Goal: Information Seeking & Learning: Learn about a topic

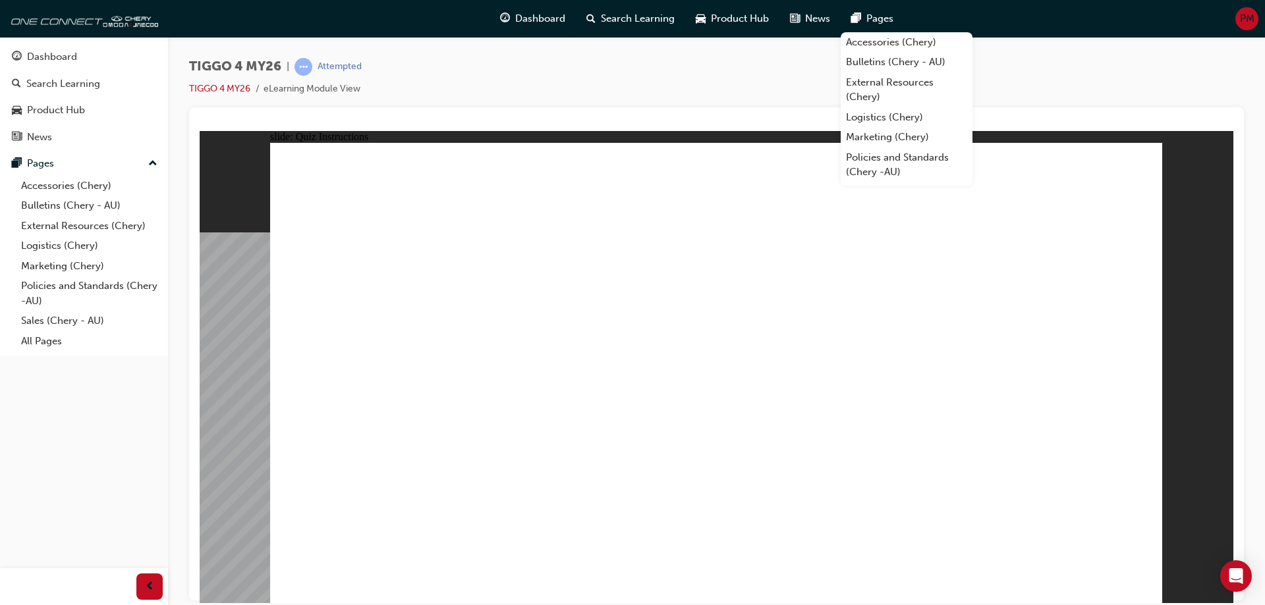
click at [1106, 67] on div "TIGGO 4 MY26 | Attempted TIGGO 4 MY26 eLearning Module View" at bounding box center [716, 82] width 1055 height 49
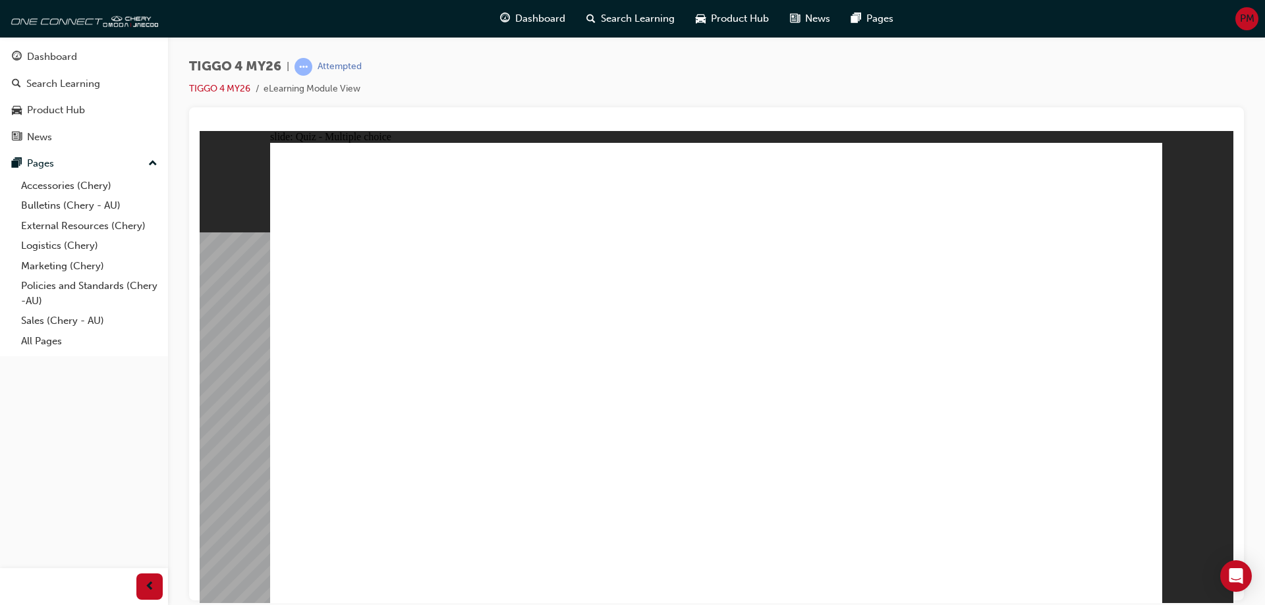
radio input "true"
drag, startPoint x: 901, startPoint y: 298, endPoint x: 382, endPoint y: 477, distance: 548.5
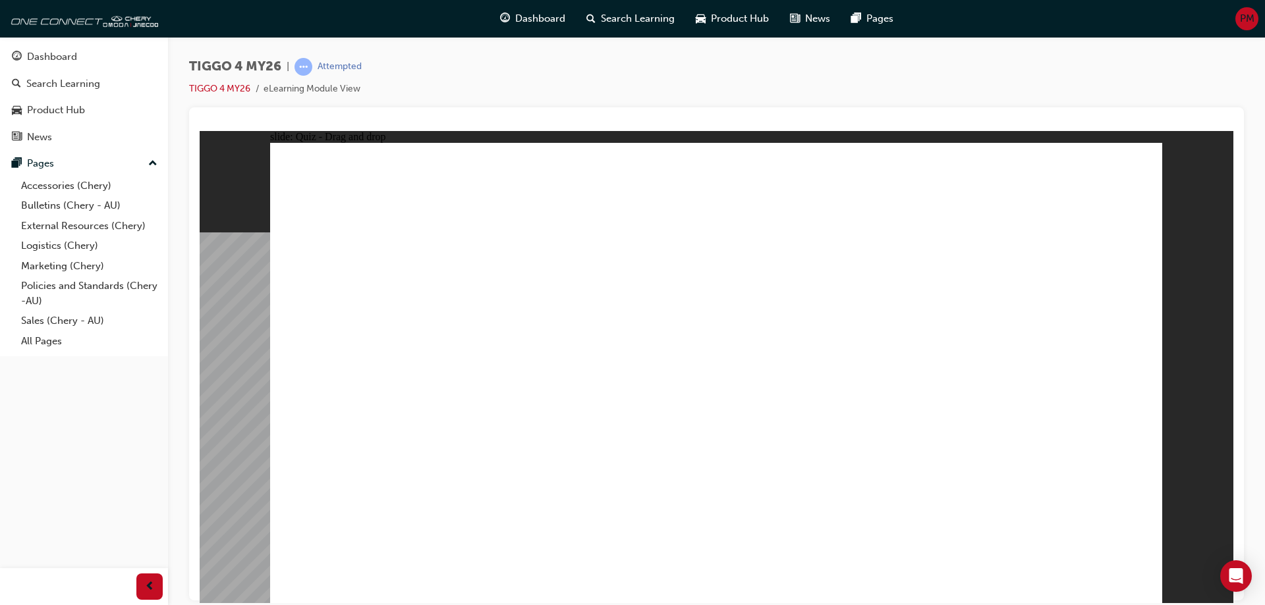
drag, startPoint x: 558, startPoint y: 289, endPoint x: 558, endPoint y: 469, distance: 180.5
drag, startPoint x: 361, startPoint y: 291, endPoint x: 705, endPoint y: 470, distance: 387.5
drag, startPoint x: 701, startPoint y: 304, endPoint x: 872, endPoint y: 482, distance: 246.5
drag, startPoint x: 1049, startPoint y: 293, endPoint x: 1053, endPoint y: 474, distance: 181.2
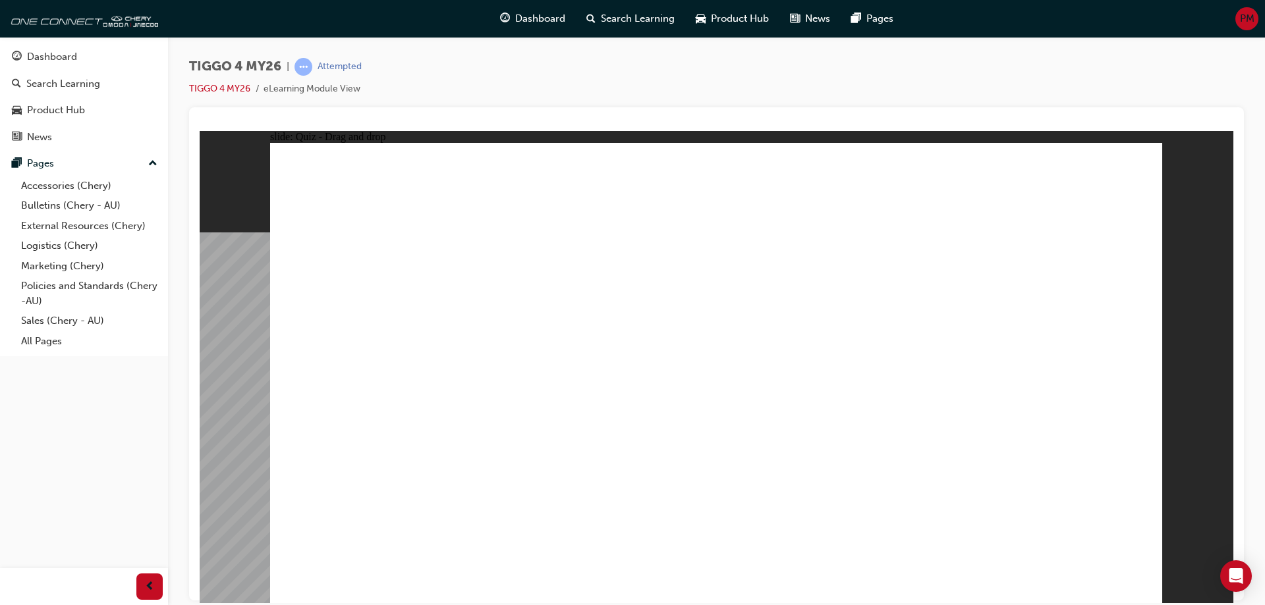
radio input "true"
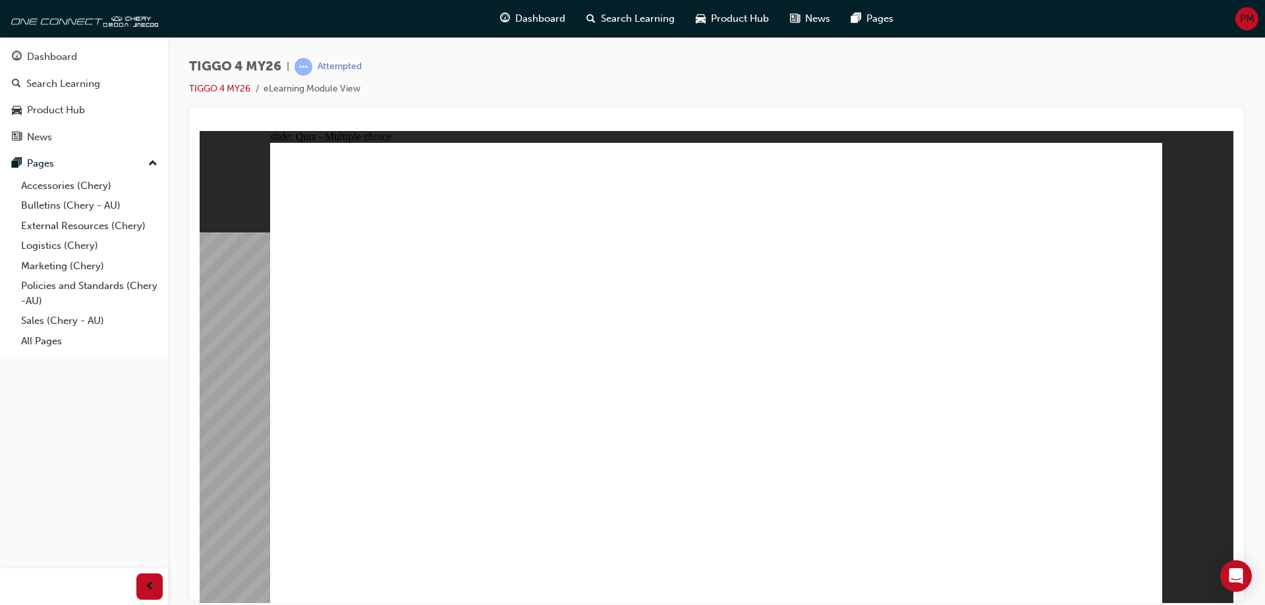
radio input "true"
drag, startPoint x: 364, startPoint y: 377, endPoint x: 992, endPoint y: 265, distance: 638.4
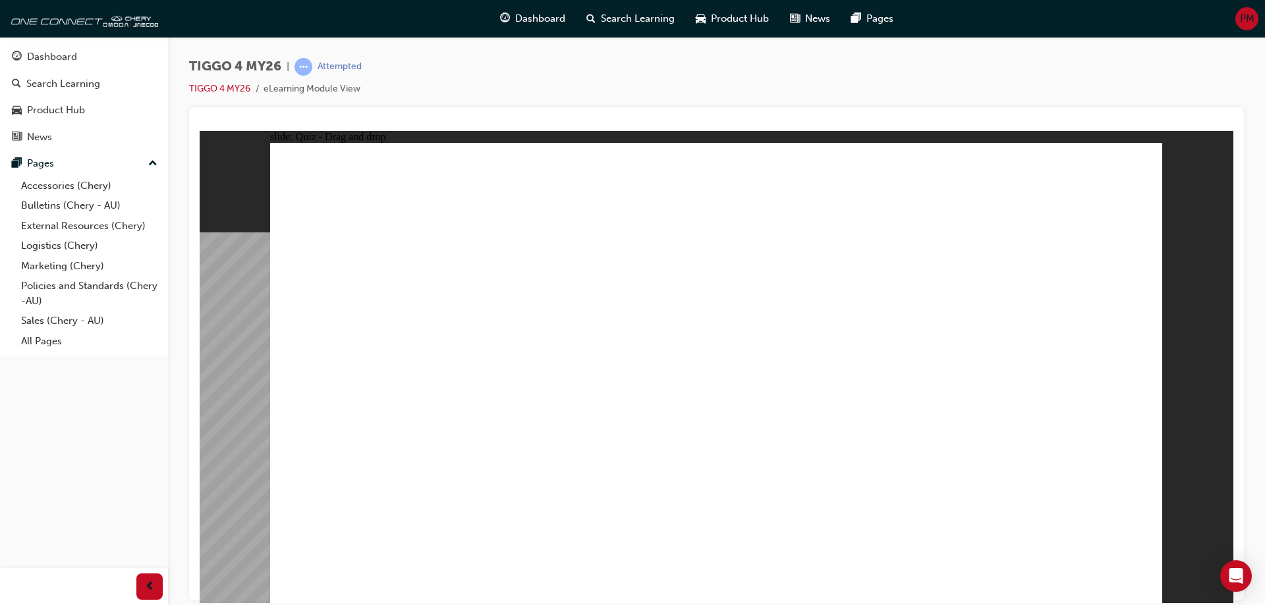
drag, startPoint x: 550, startPoint y: 374, endPoint x: 986, endPoint y: 320, distance: 439.4
drag, startPoint x: 530, startPoint y: 418, endPoint x: 986, endPoint y: 347, distance: 460.7
drag, startPoint x: 332, startPoint y: 480, endPoint x: 966, endPoint y: 414, distance: 637.2
drag, startPoint x: 372, startPoint y: 437, endPoint x: 792, endPoint y: 295, distance: 442.9
drag, startPoint x: 530, startPoint y: 341, endPoint x: 779, endPoint y: 333, distance: 249.8
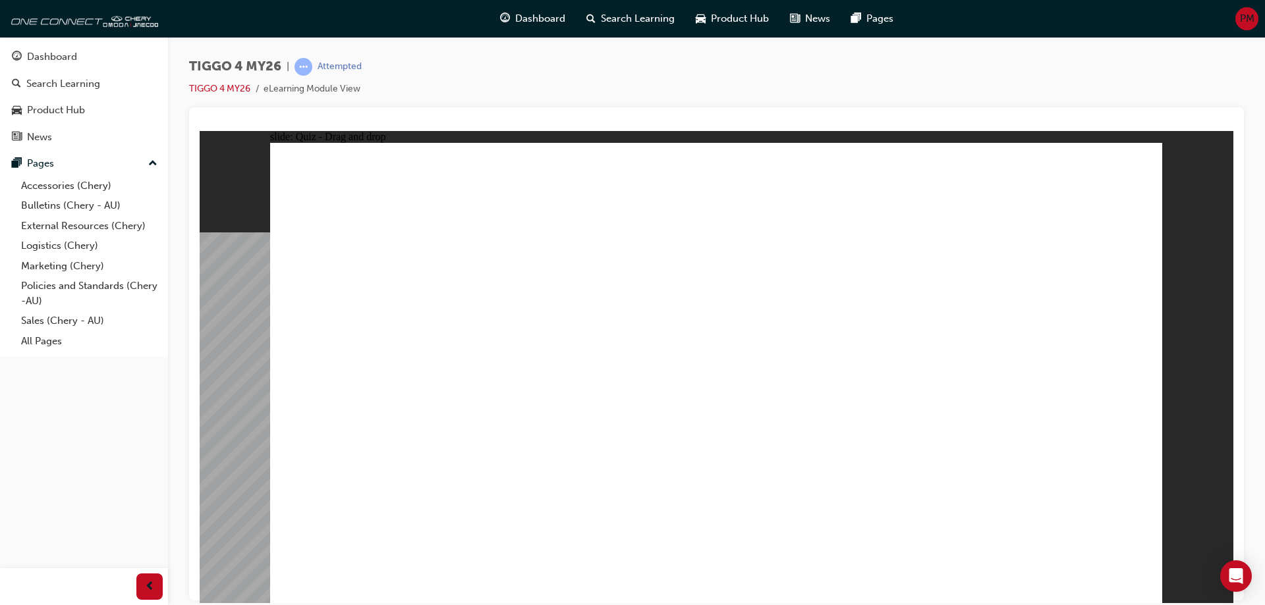
drag, startPoint x: 321, startPoint y: 339, endPoint x: 740, endPoint y: 339, distance: 419.0
radio input "true"
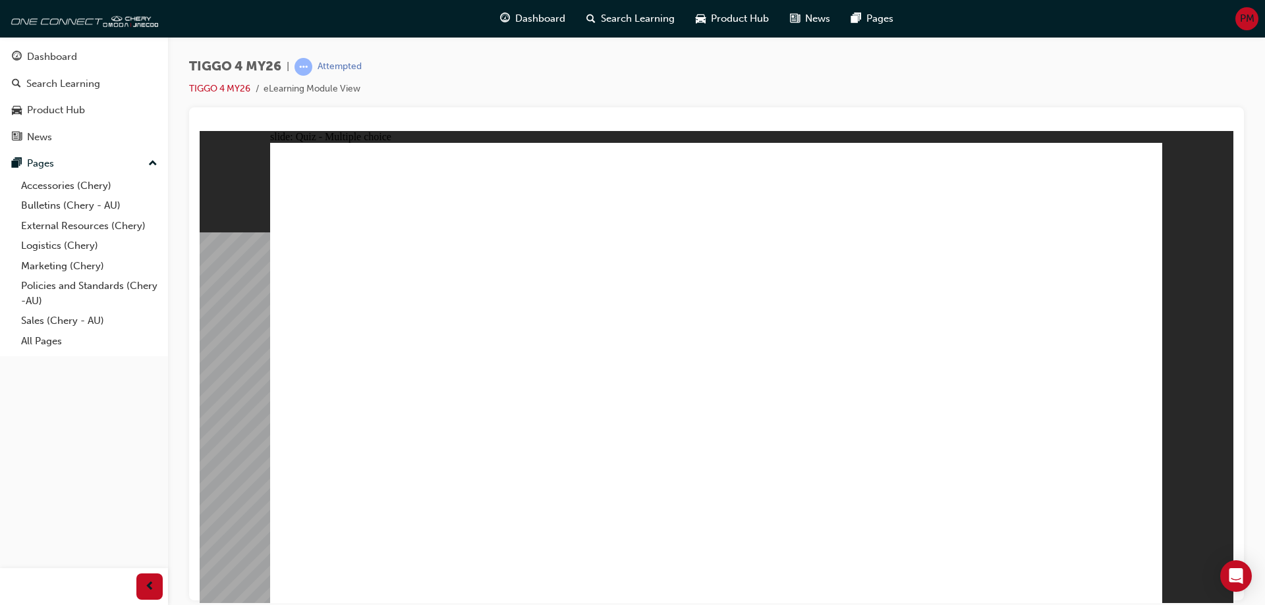
radio input "true"
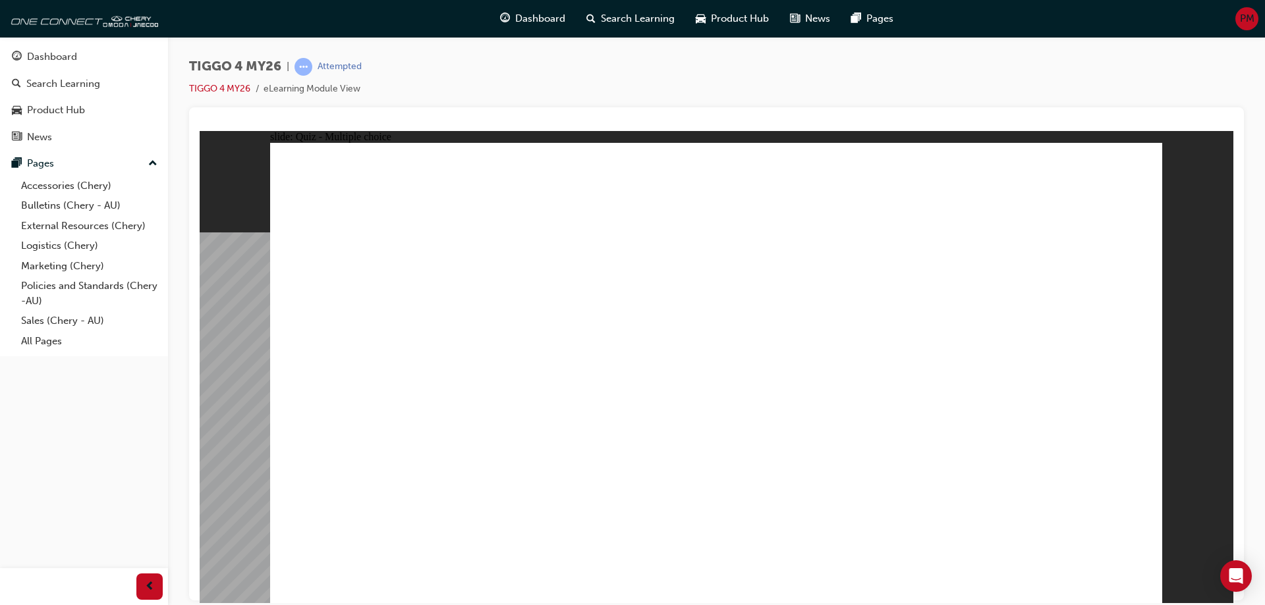
radio input "true"
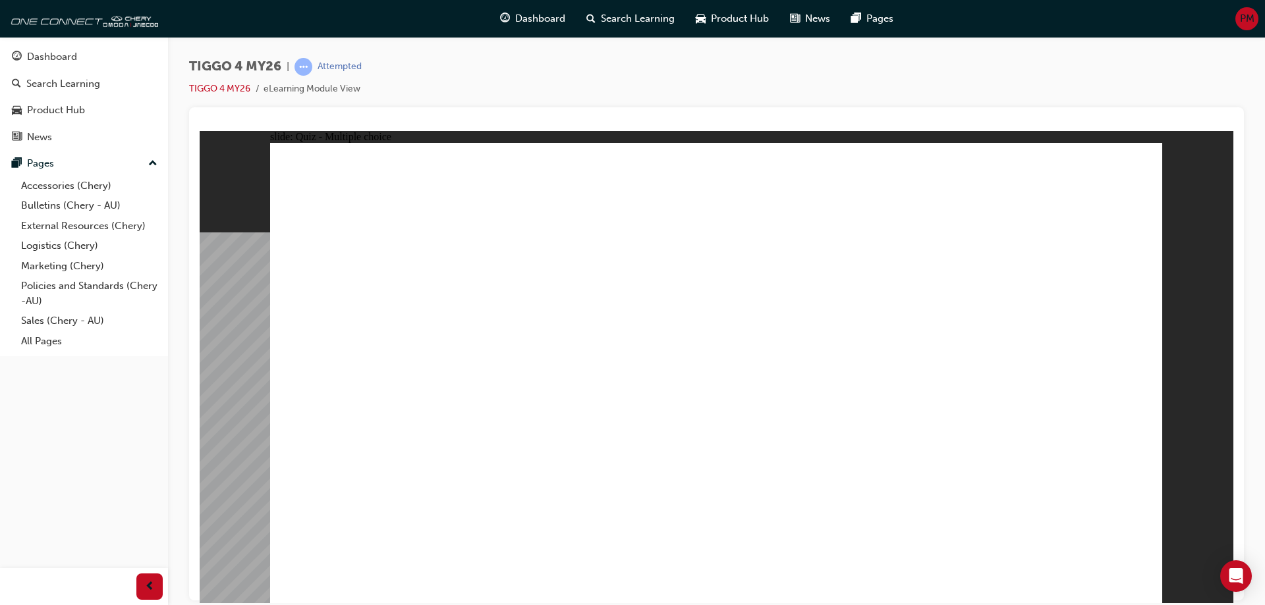
radio input "true"
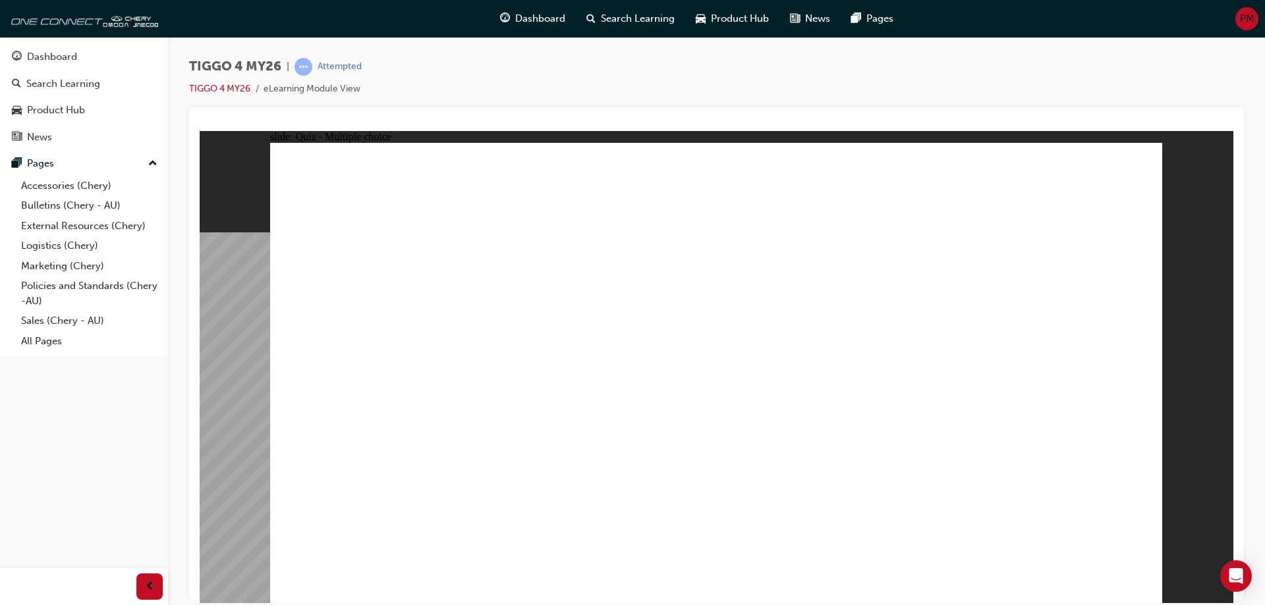
radio input "true"
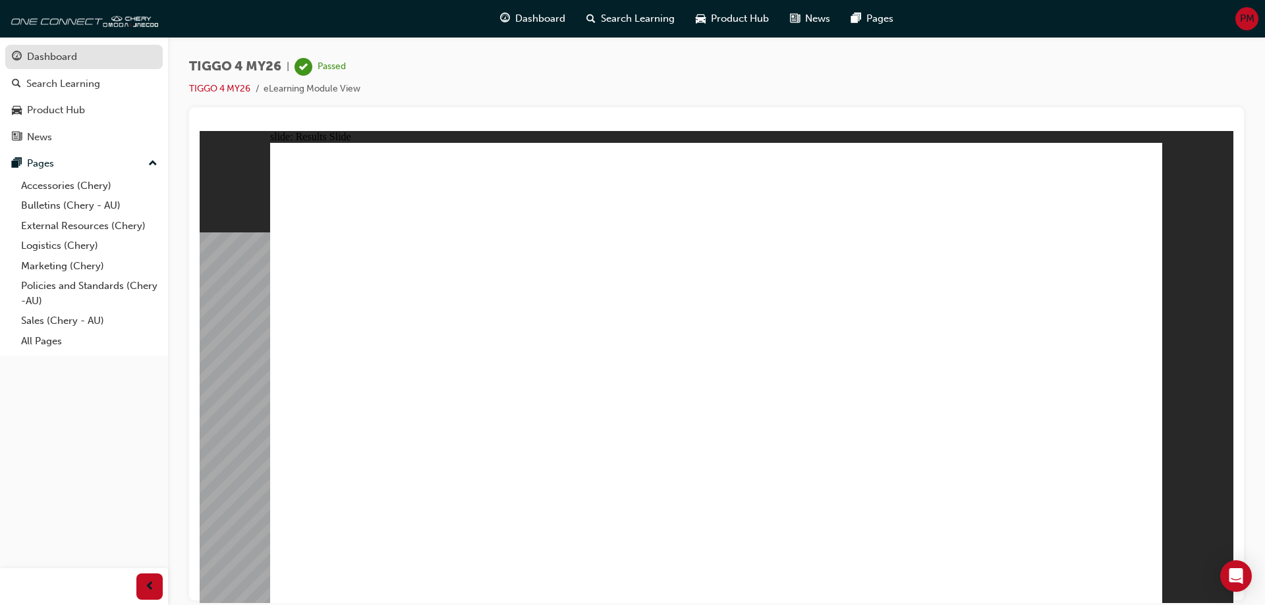
click at [72, 55] on div "Dashboard" at bounding box center [52, 56] width 50 height 15
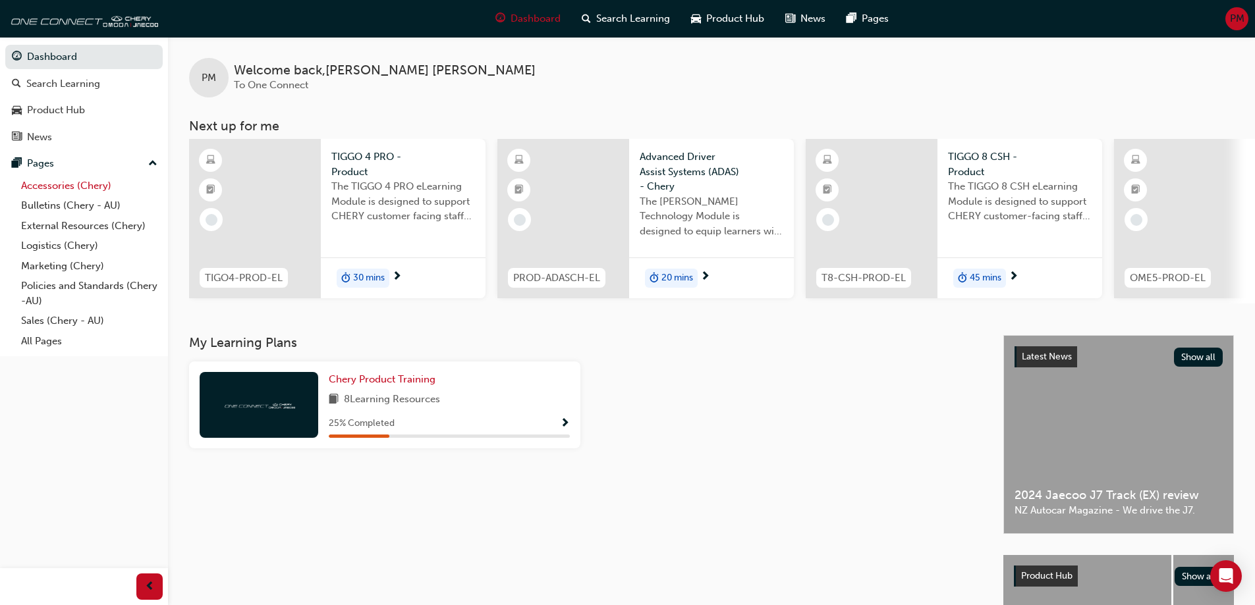
click at [57, 191] on link "Accessories (Chery)" at bounding box center [89, 186] width 147 height 20
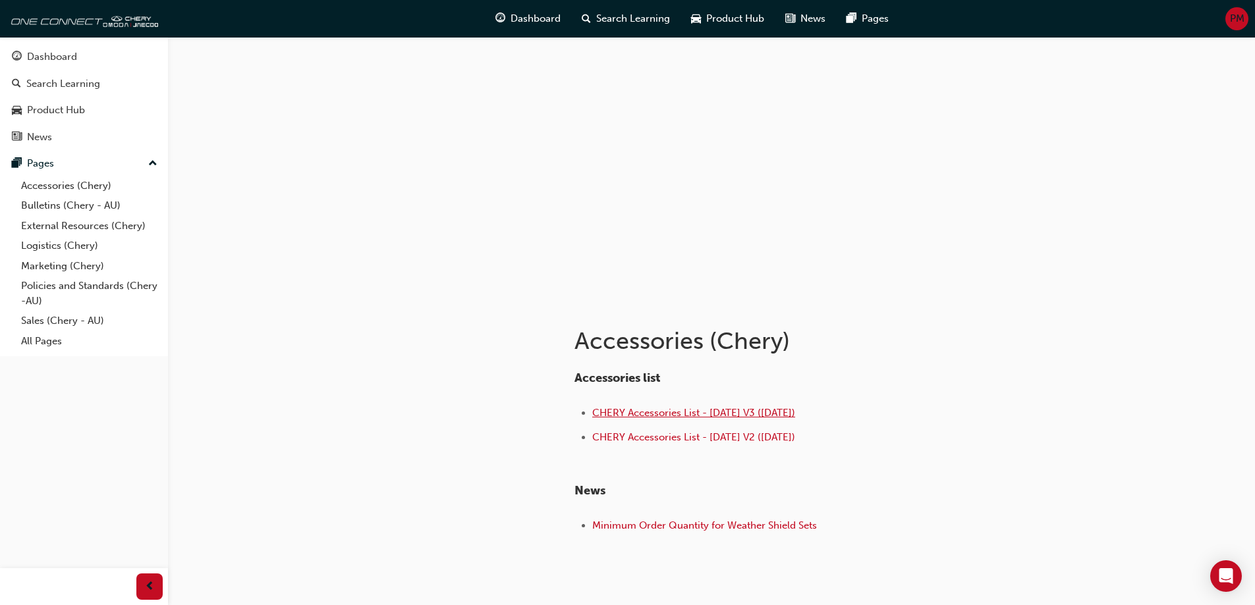
click at [729, 408] on span "CHERY Accessories List - [DATE] V3 ([DATE])" at bounding box center [693, 413] width 203 height 12
click at [87, 59] on div "Dashboard" at bounding box center [84, 57] width 144 height 16
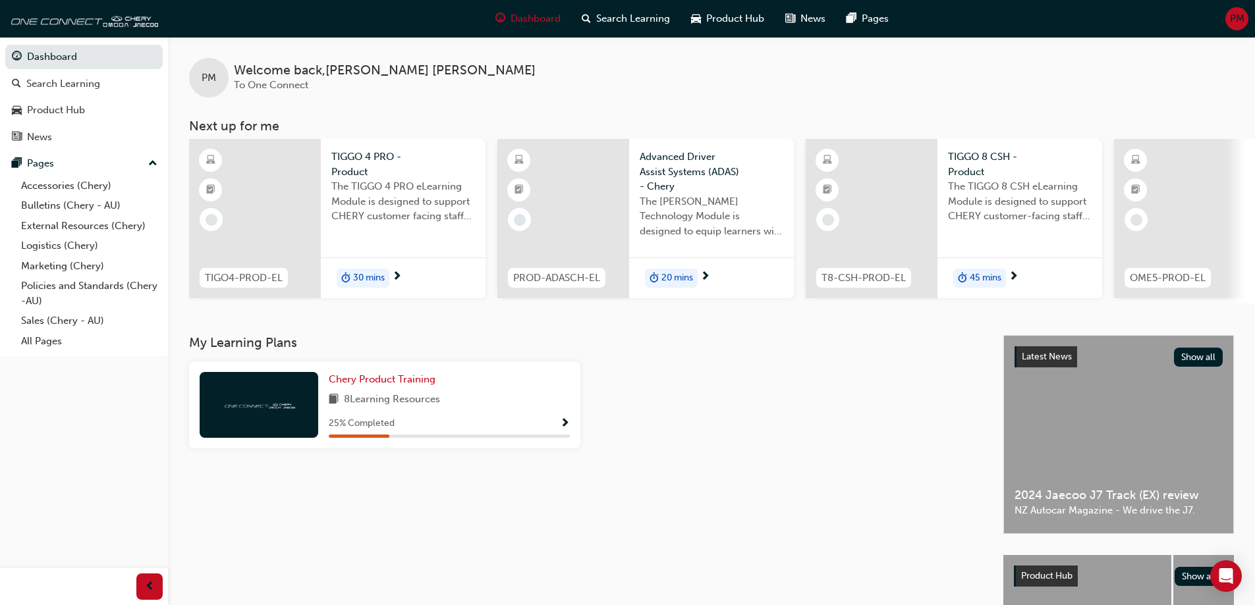
click at [365, 167] on span "TIGGO 4 PRO - Product" at bounding box center [403, 165] width 144 height 30
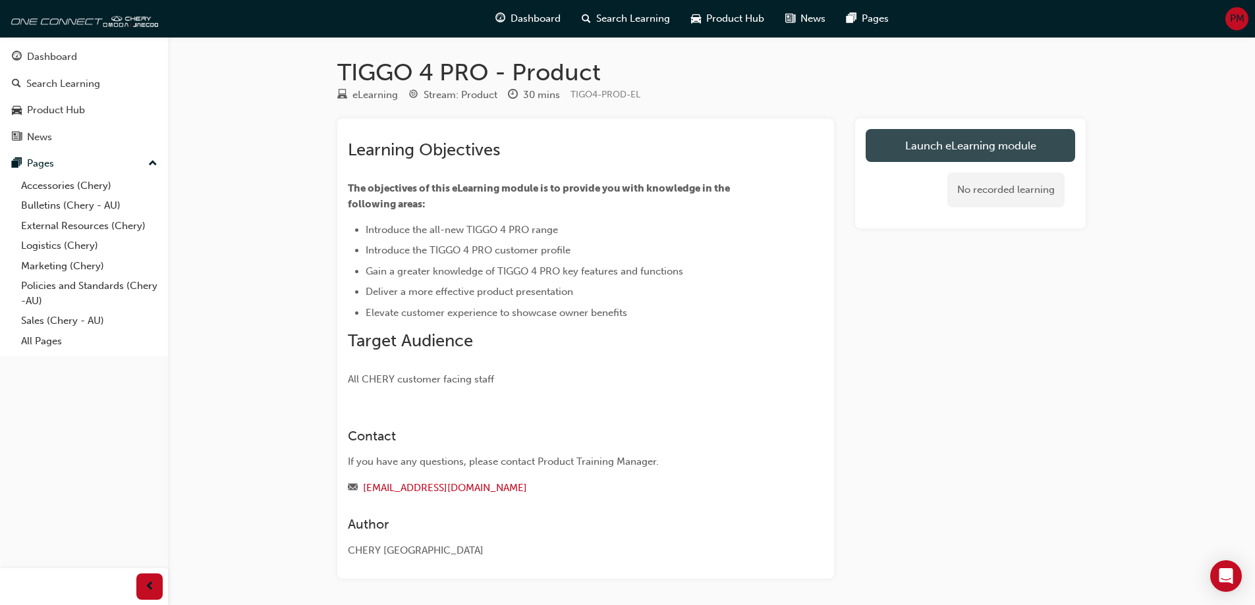
click at [979, 143] on link "Launch eLearning module" at bounding box center [970, 145] width 209 height 33
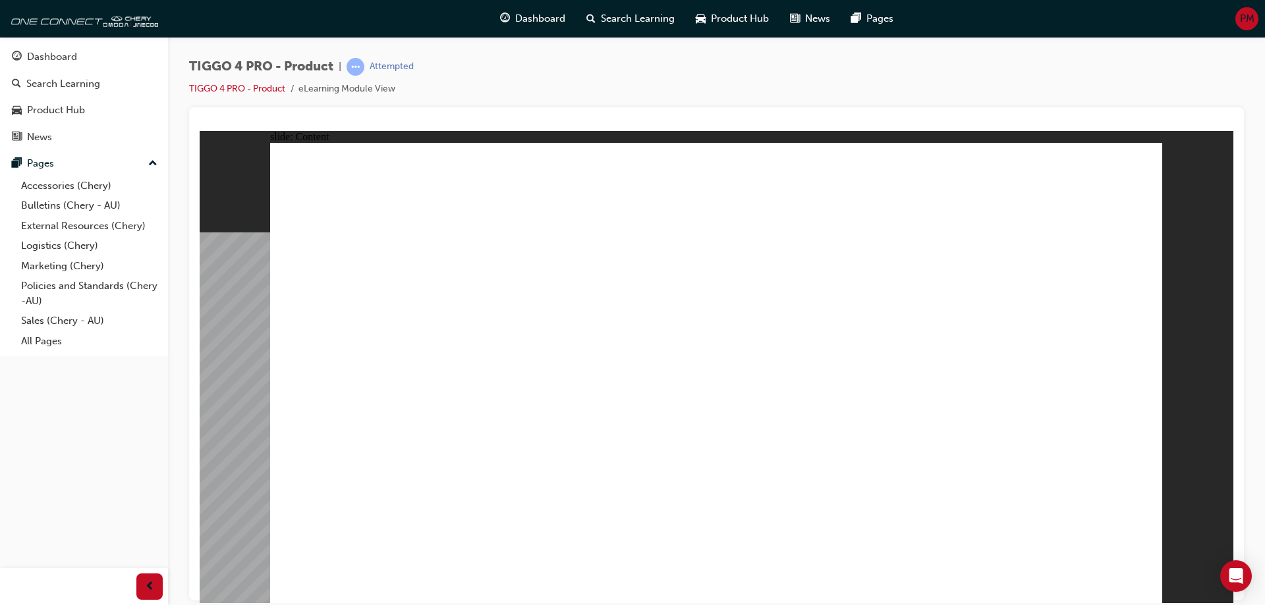
drag, startPoint x: 553, startPoint y: 398, endPoint x: 487, endPoint y: 379, distance: 68.6
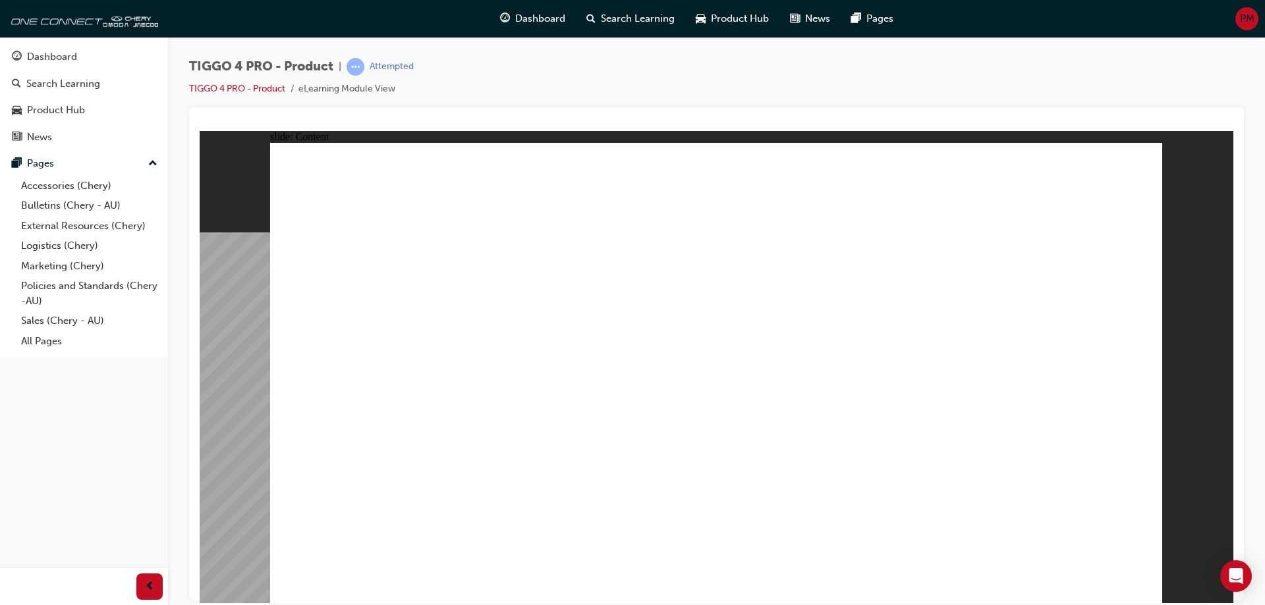
drag, startPoint x: 920, startPoint y: 433, endPoint x: 924, endPoint y: 444, distance: 11.9
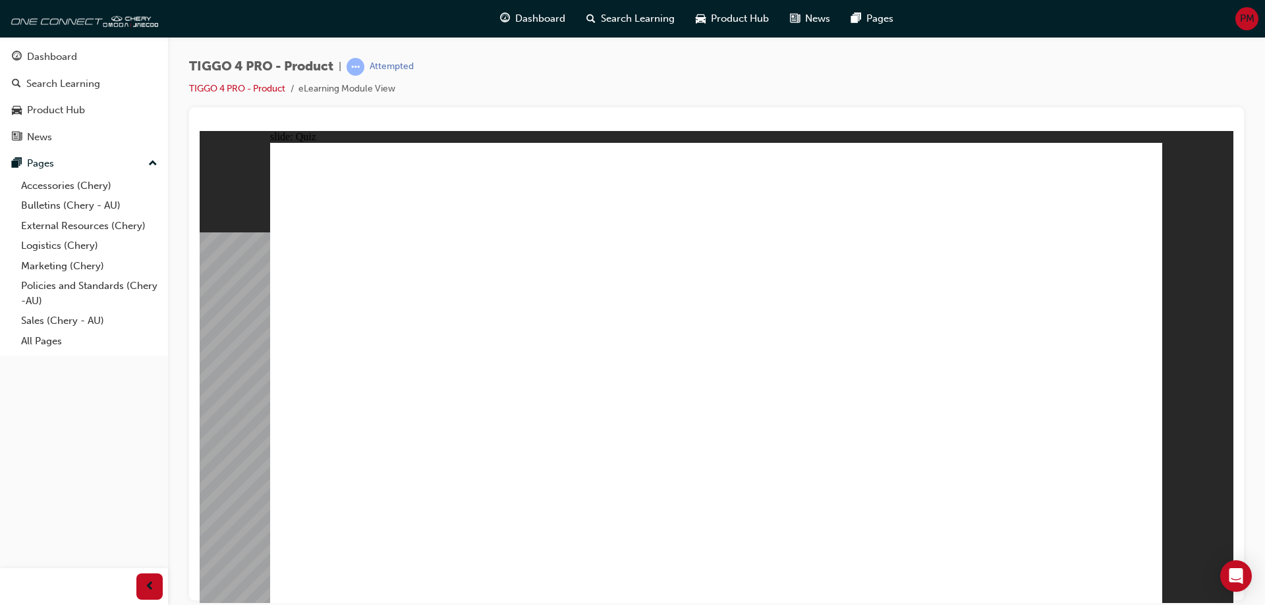
radio input "true"
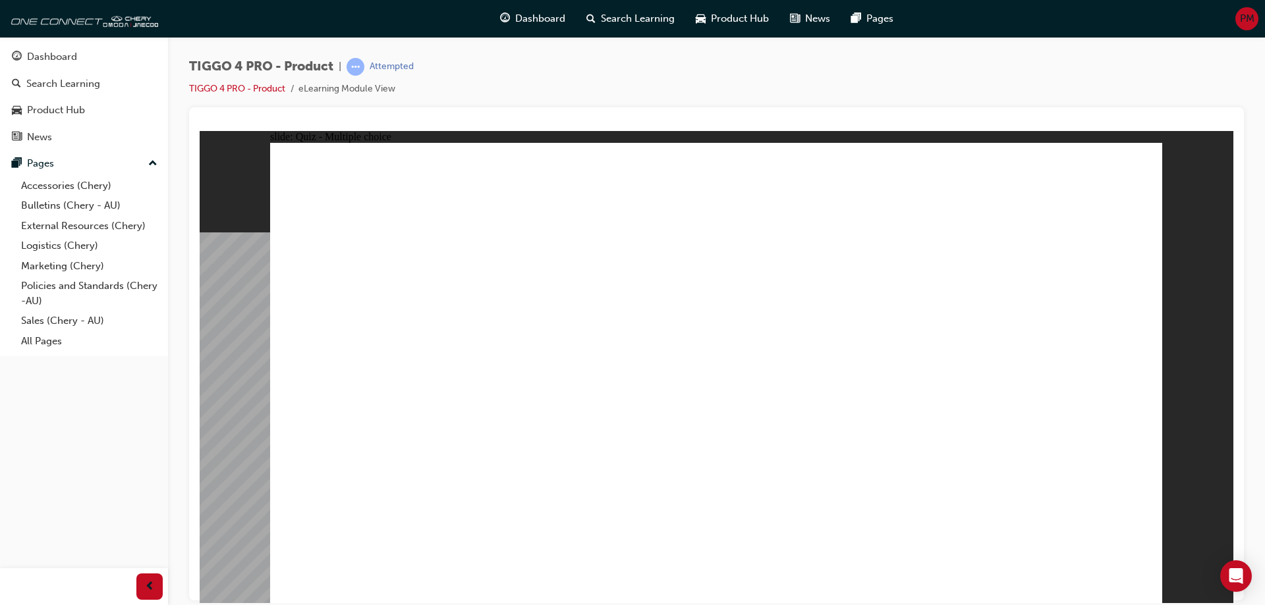
drag, startPoint x: 611, startPoint y: 444, endPoint x: 561, endPoint y: 444, distance: 50.7
drag, startPoint x: 883, startPoint y: 292, endPoint x: 356, endPoint y: 467, distance: 554.6
drag, startPoint x: 526, startPoint y: 302, endPoint x: 527, endPoint y: 477, distance: 174.6
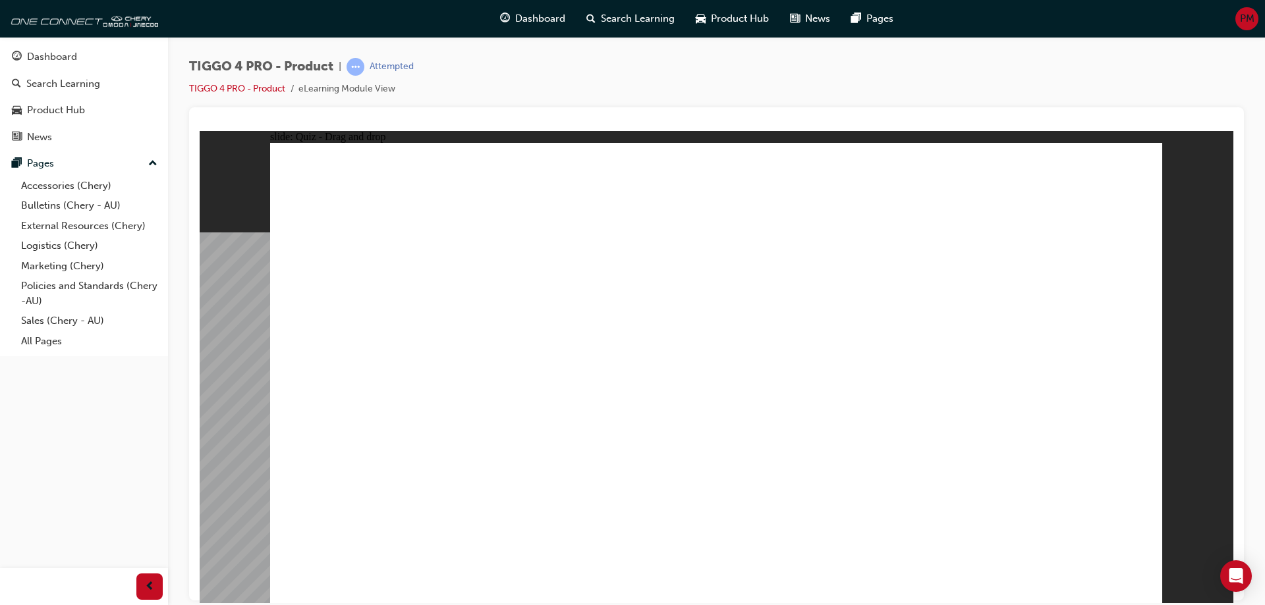
drag, startPoint x: 386, startPoint y: 304, endPoint x: 731, endPoint y: 486, distance: 389.8
drag, startPoint x: 711, startPoint y: 304, endPoint x: 886, endPoint y: 482, distance: 249.7
drag, startPoint x: 1026, startPoint y: 302, endPoint x: 1033, endPoint y: 478, distance: 176.0
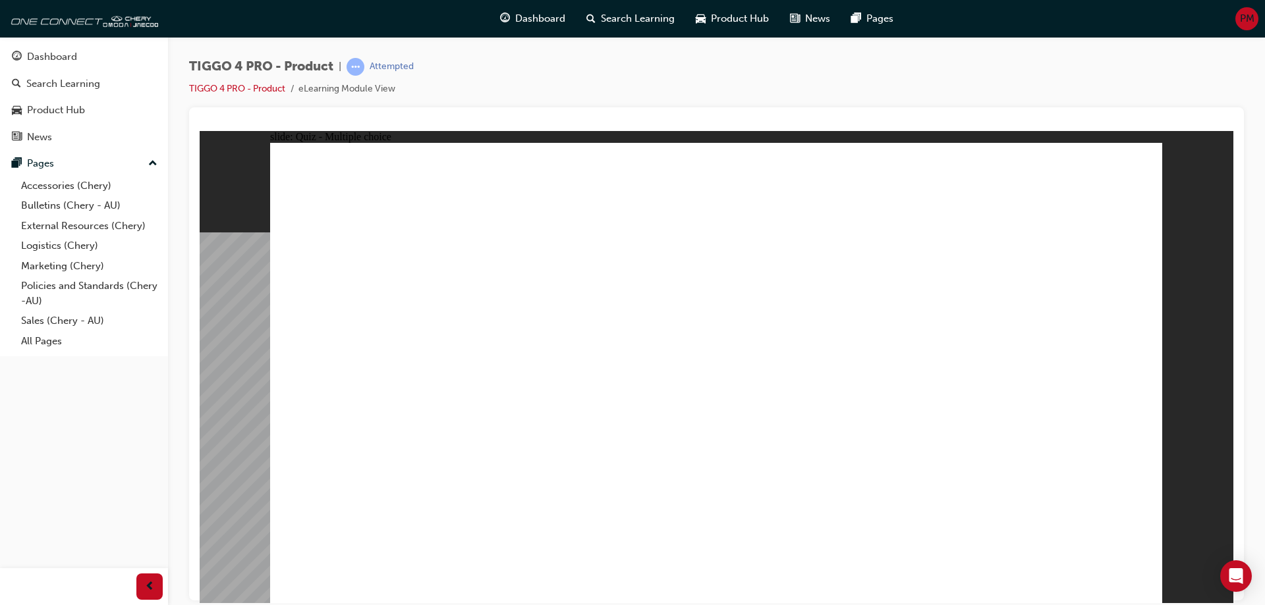
radio input "true"
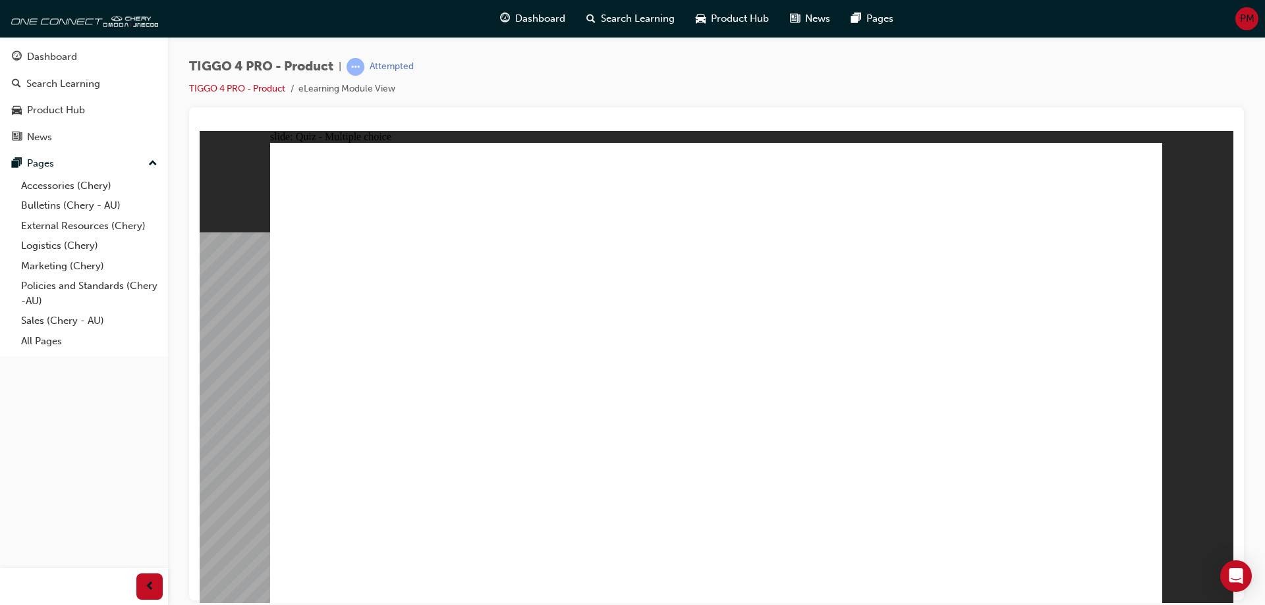
radio input "true"
drag, startPoint x: 381, startPoint y: 342, endPoint x: 1013, endPoint y: 293, distance: 633.6
drag, startPoint x: 570, startPoint y: 383, endPoint x: 1027, endPoint y: 368, distance: 456.8
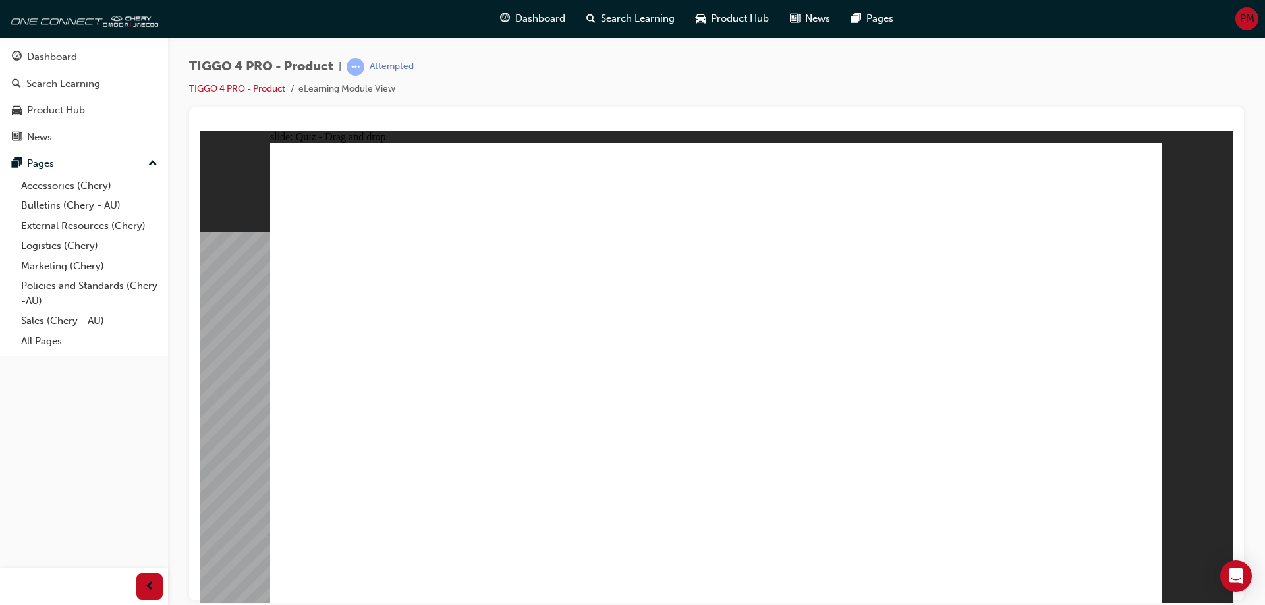
drag, startPoint x: 349, startPoint y: 476, endPoint x: 980, endPoint y: 379, distance: 637.8
drag, startPoint x: 513, startPoint y: 430, endPoint x: 977, endPoint y: 410, distance: 464.9
drag, startPoint x: 574, startPoint y: 335, endPoint x: 818, endPoint y: 294, distance: 247.0
drag, startPoint x: 371, startPoint y: 377, endPoint x: 797, endPoint y: 313, distance: 431.1
drag, startPoint x: 395, startPoint y: 426, endPoint x: 821, endPoint y: 353, distance: 432.5
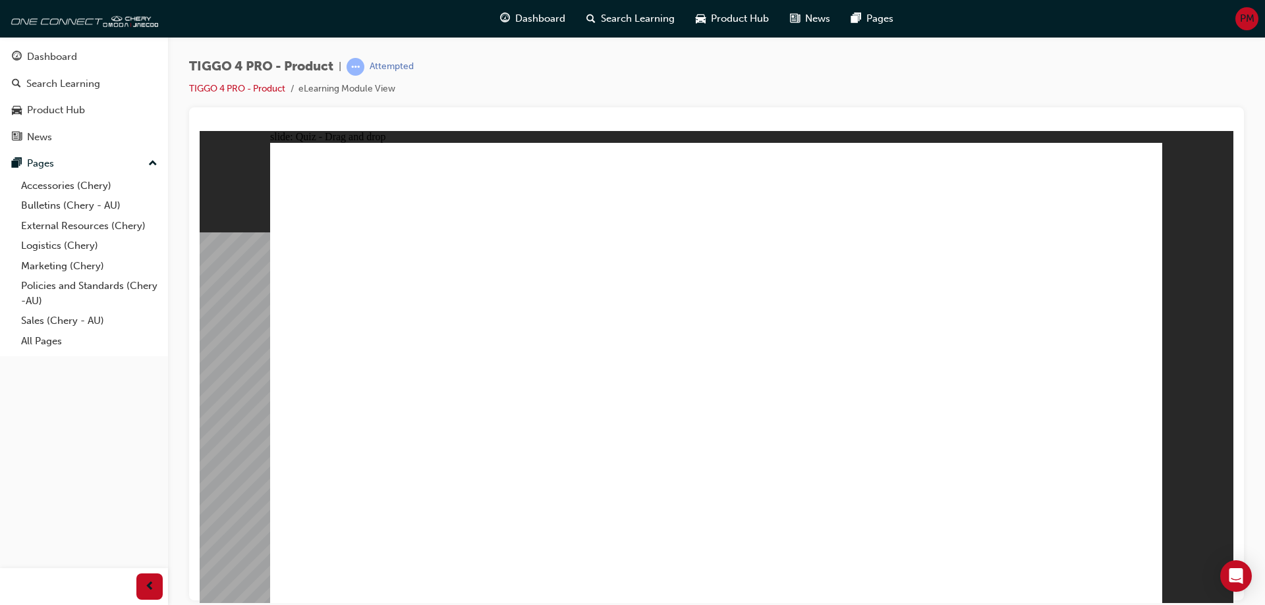
radio input "true"
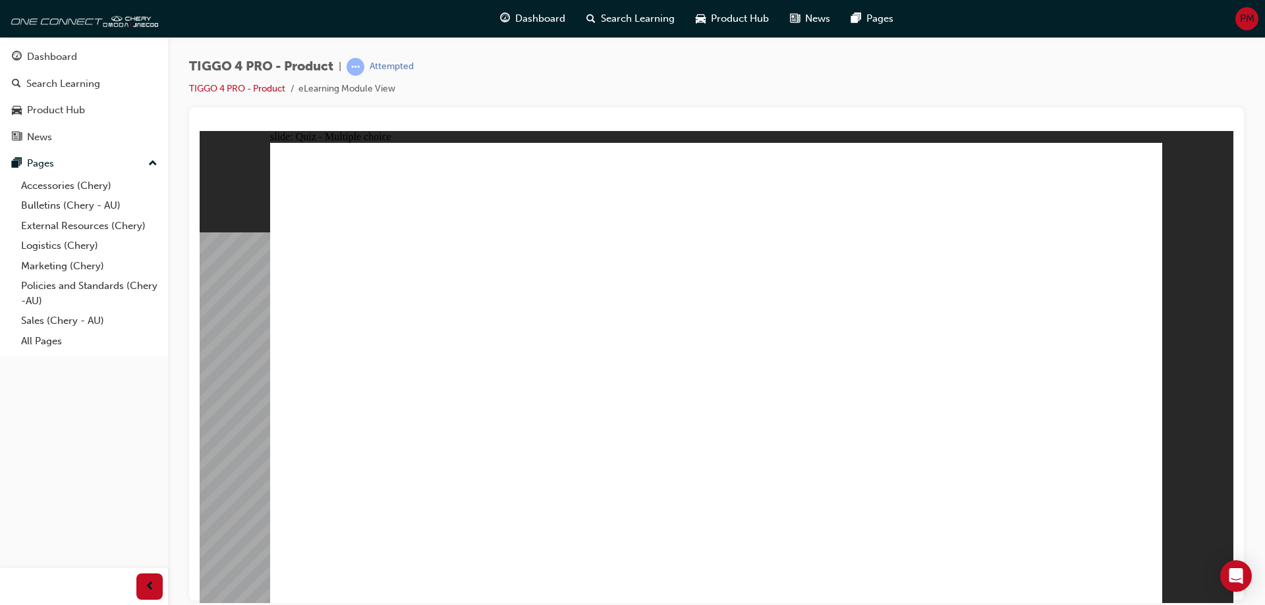
radio input "true"
drag, startPoint x: 518, startPoint y: 441, endPoint x: 550, endPoint y: 445, distance: 32.4
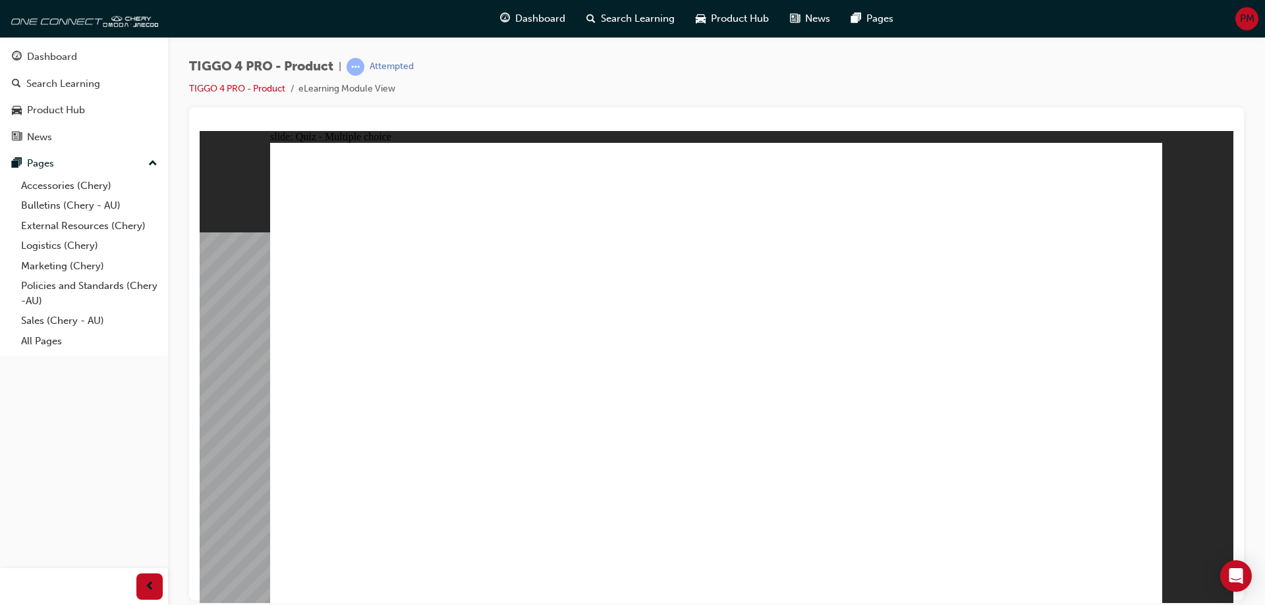
radio input "true"
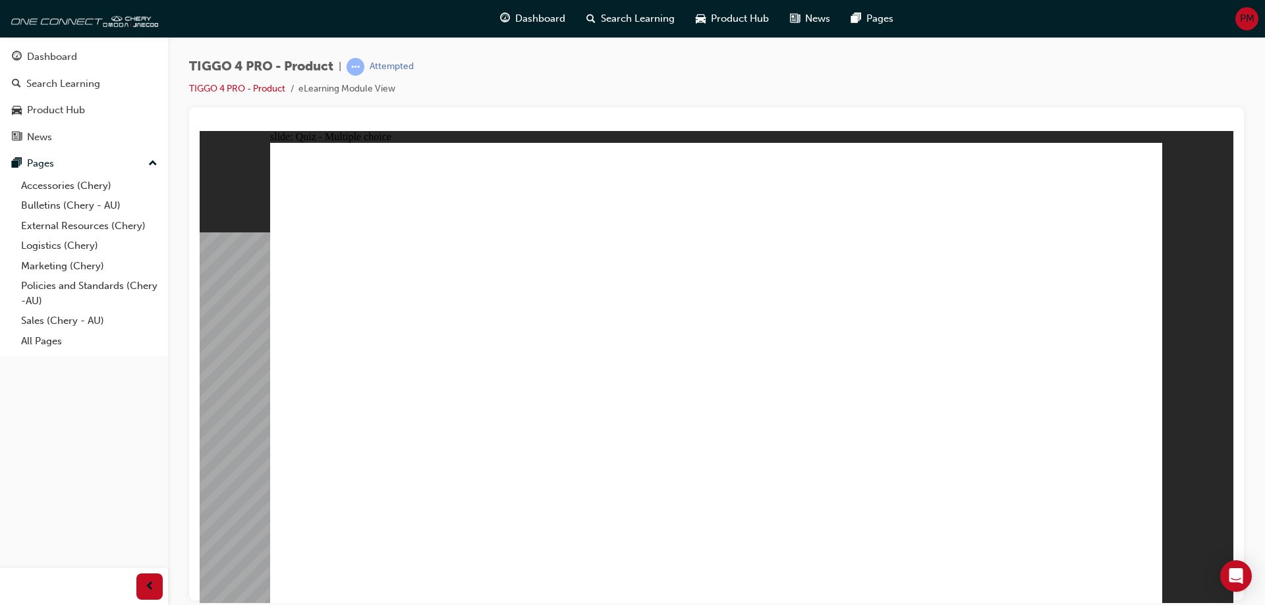
radio input "true"
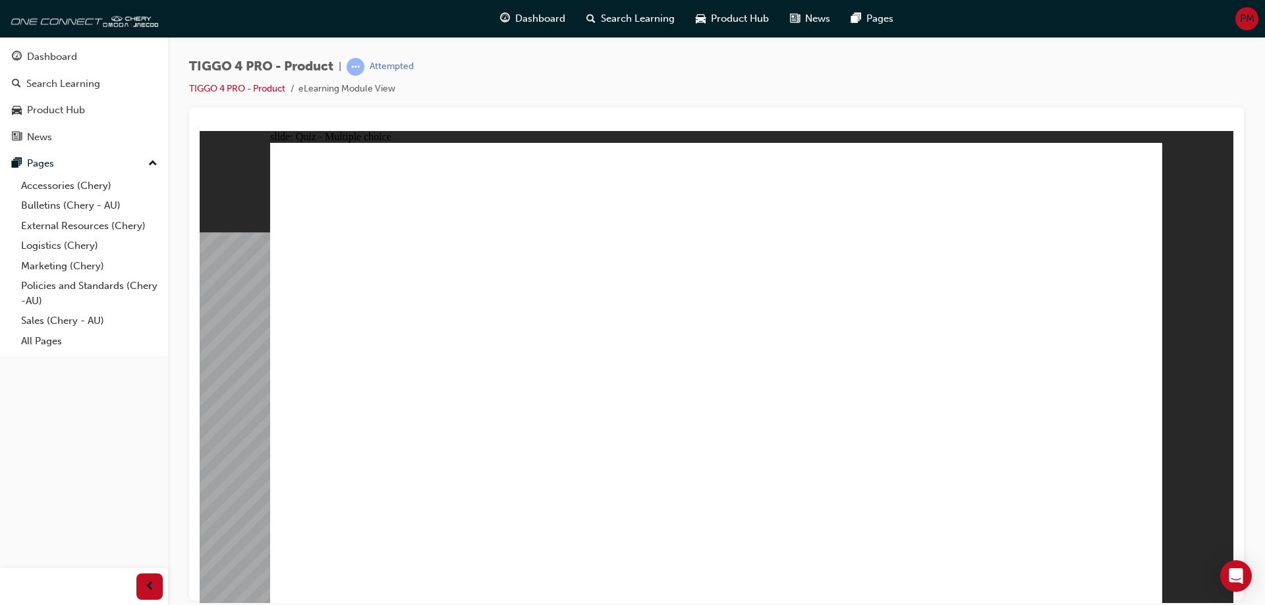
radio input "true"
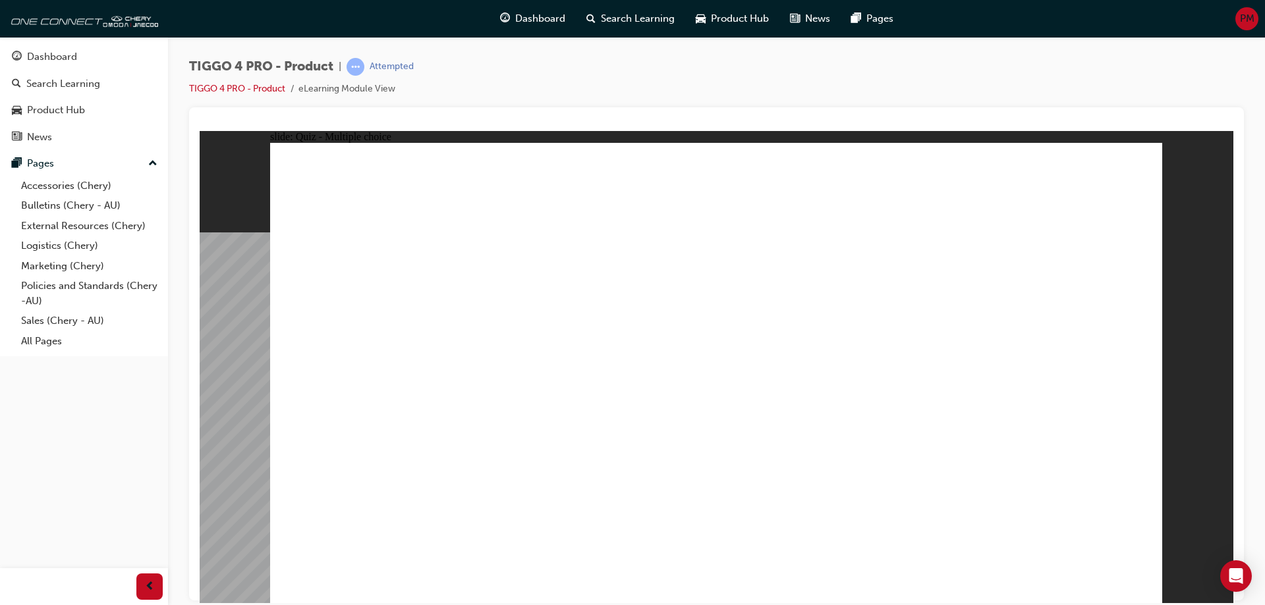
radio input "true"
drag, startPoint x: 874, startPoint y: 292, endPoint x: 352, endPoint y: 472, distance: 552.3
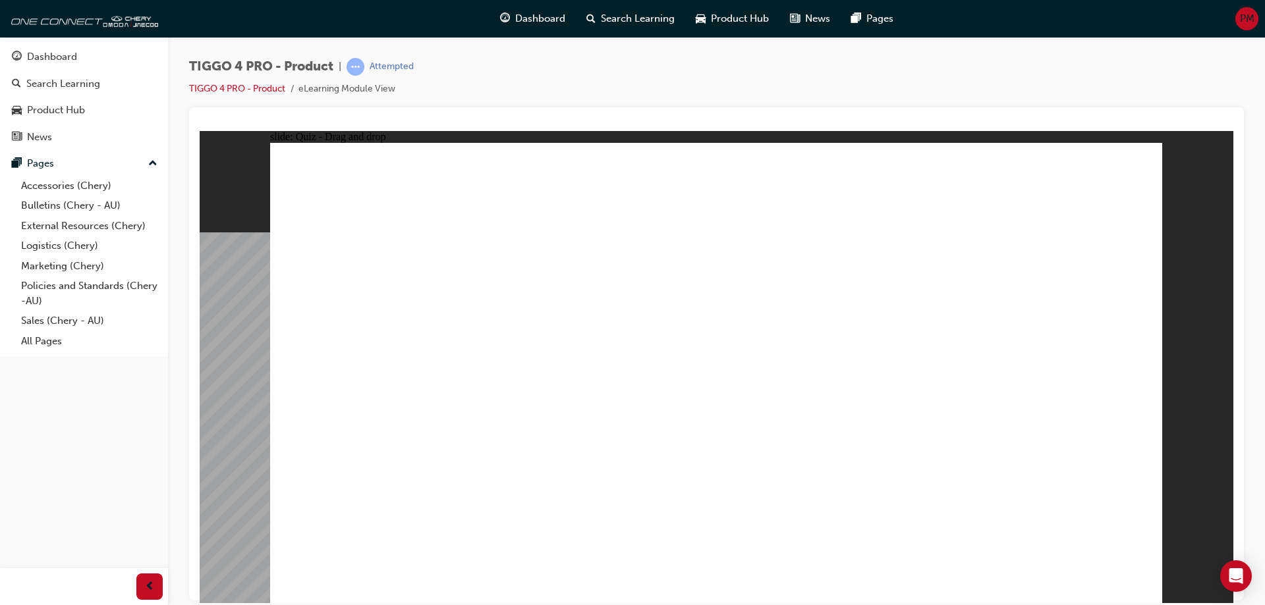
drag, startPoint x: 551, startPoint y: 299, endPoint x: 553, endPoint y: 473, distance: 173.9
drag, startPoint x: 362, startPoint y: 308, endPoint x: 726, endPoint y: 482, distance: 404.0
drag, startPoint x: 687, startPoint y: 300, endPoint x: 862, endPoint y: 473, distance: 245.5
drag, startPoint x: 1022, startPoint y: 307, endPoint x: 1028, endPoint y: 479, distance: 172.0
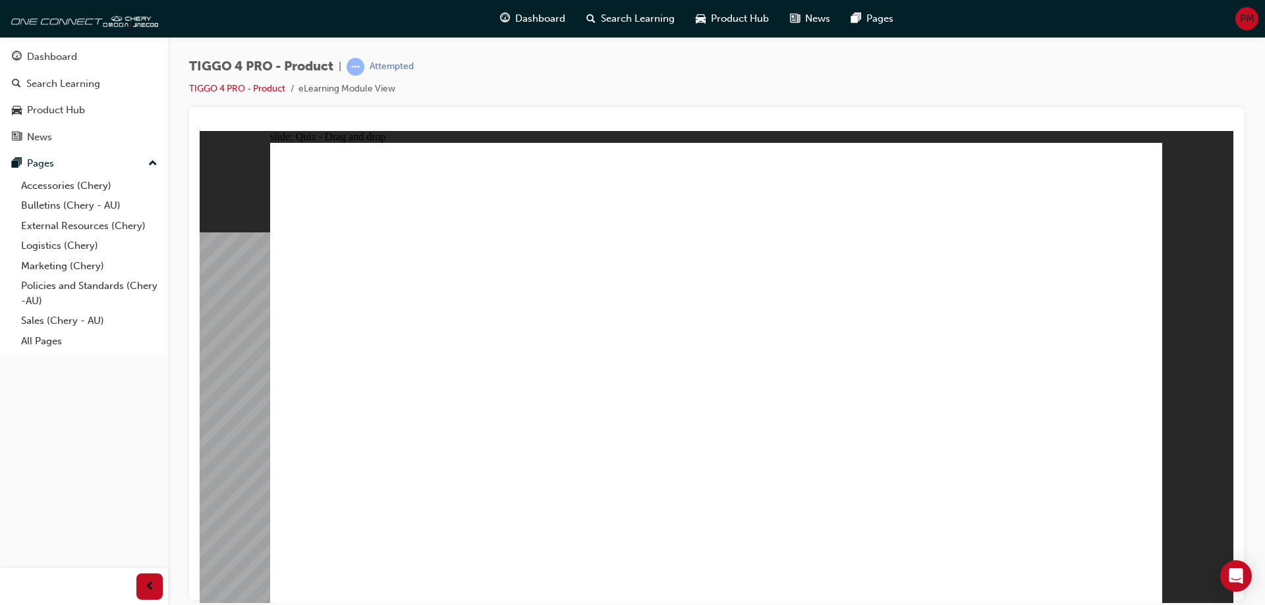
radio input "true"
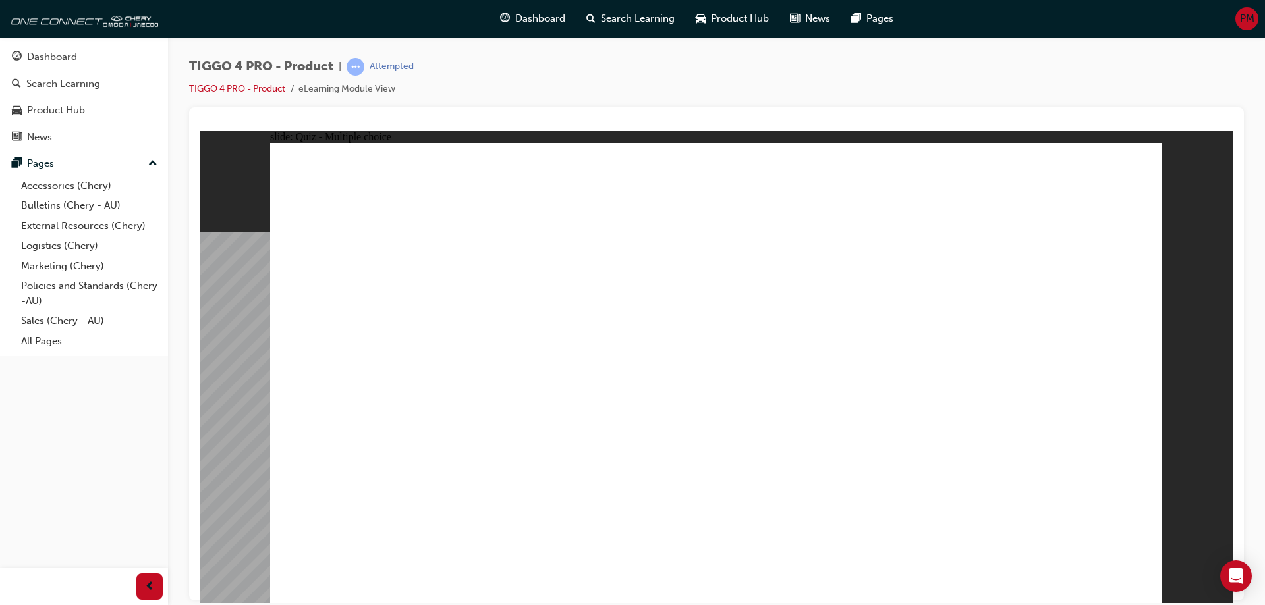
radio input "true"
drag, startPoint x: 345, startPoint y: 389, endPoint x: 970, endPoint y: 302, distance: 631.3
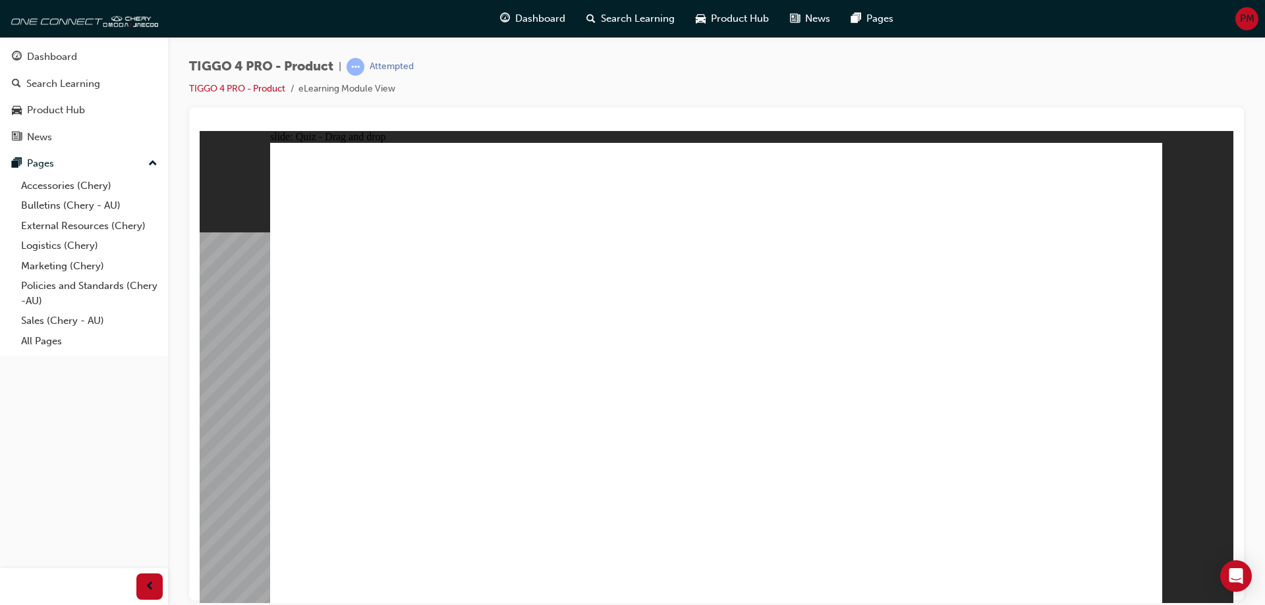
drag, startPoint x: 733, startPoint y: 356, endPoint x: 984, endPoint y: 325, distance: 252.9
drag, startPoint x: 532, startPoint y: 384, endPoint x: 972, endPoint y: 362, distance: 440.0
drag, startPoint x: 350, startPoint y: 473, endPoint x: 981, endPoint y: 385, distance: 636.6
drag, startPoint x: 517, startPoint y: 343, endPoint x: 779, endPoint y: 314, distance: 263.9
drag, startPoint x: 530, startPoint y: 433, endPoint x: 769, endPoint y: 341, distance: 255.7
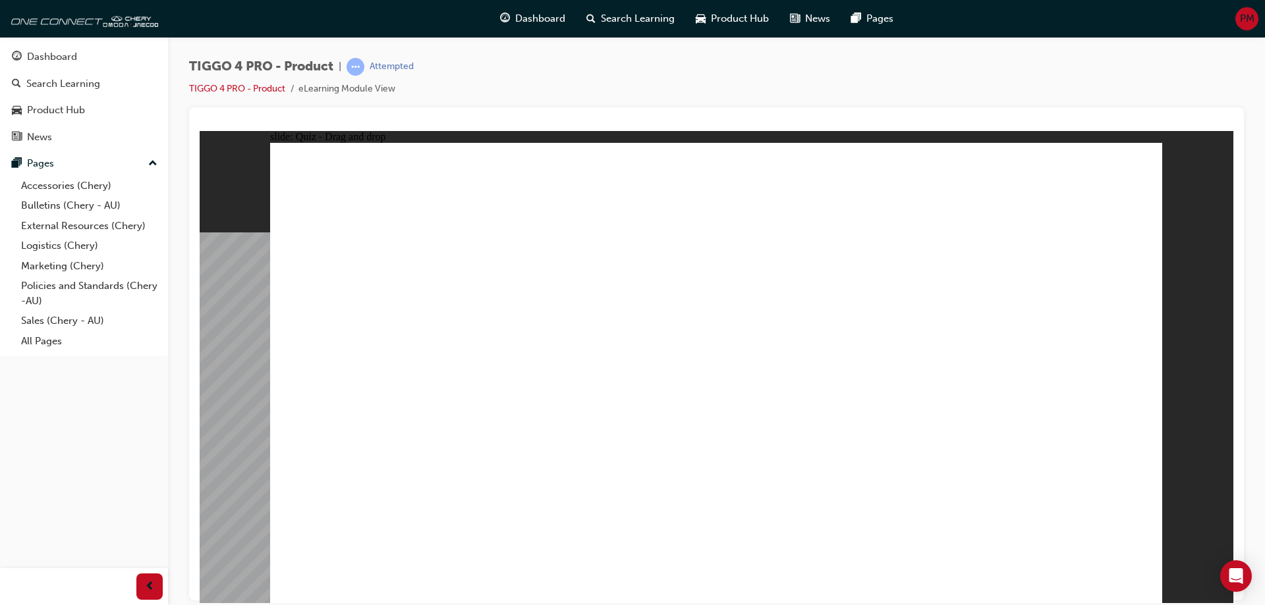
drag, startPoint x: 359, startPoint y: 422, endPoint x: 777, endPoint y: 350, distance: 423.8
radio input "true"
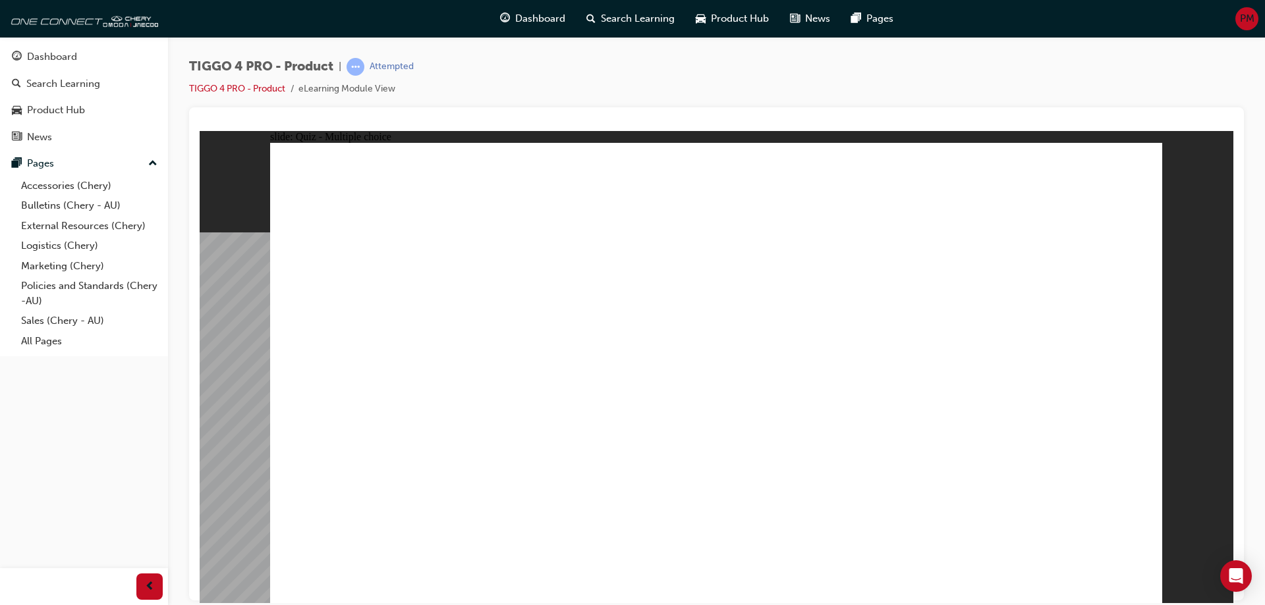
radio input "true"
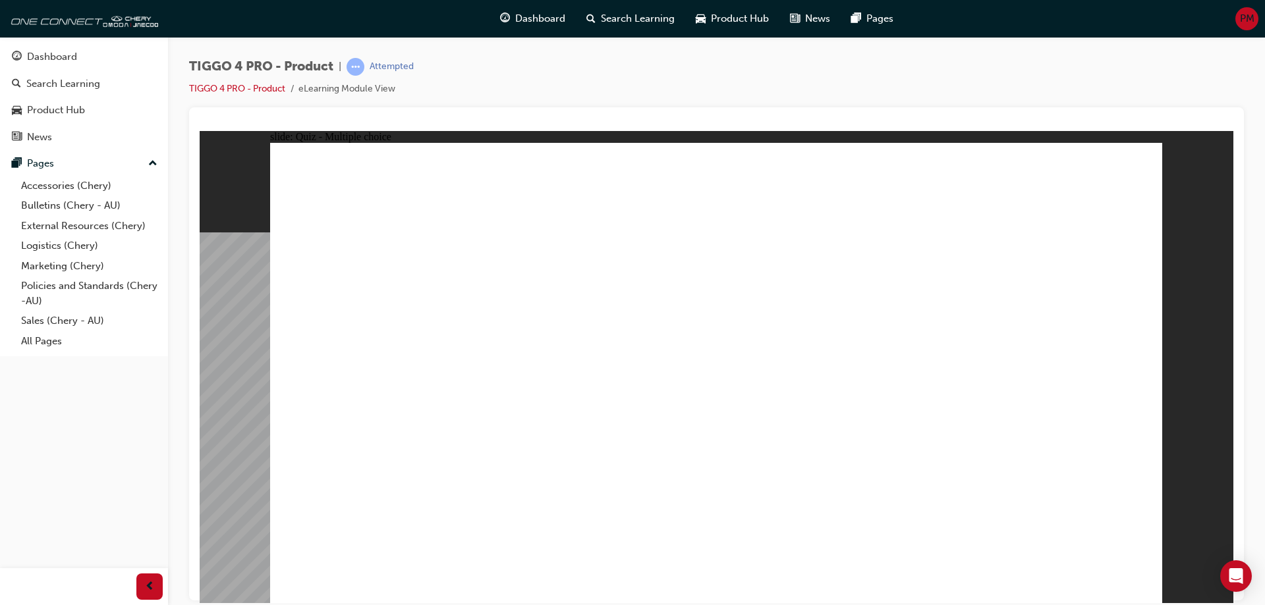
radio input "true"
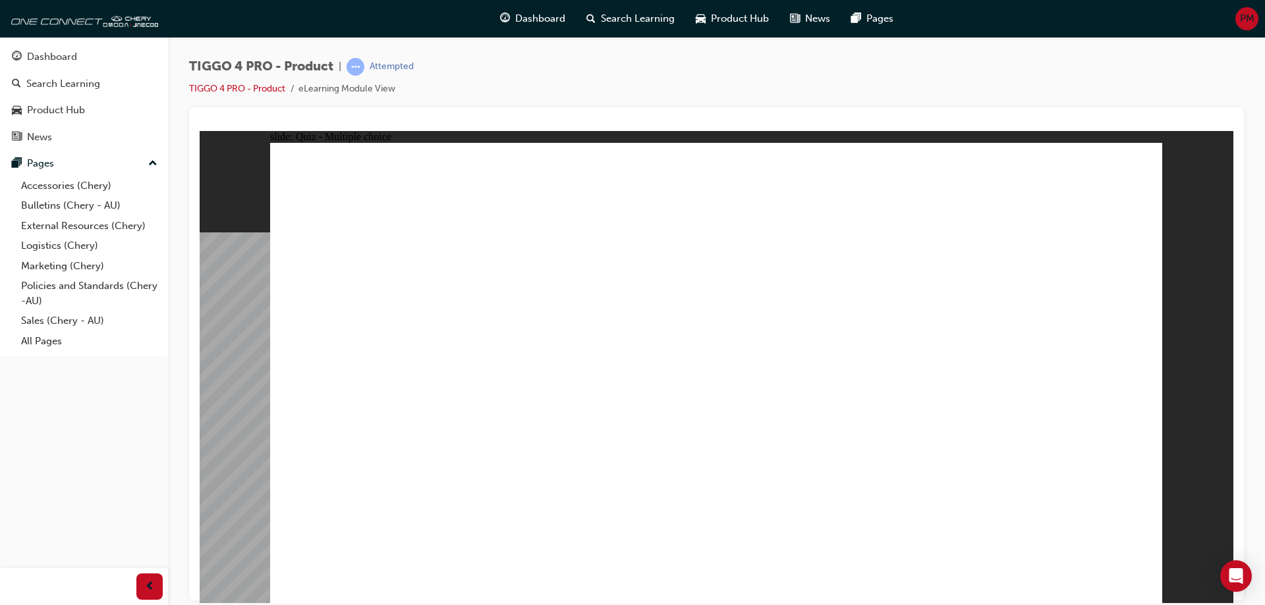
radio input "true"
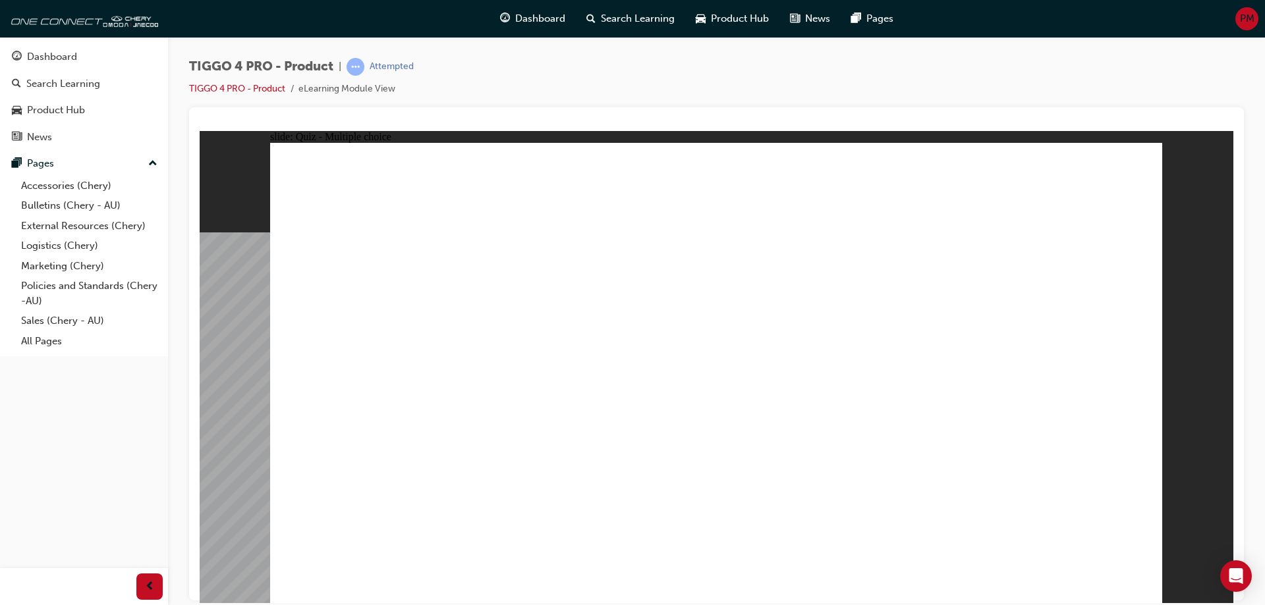
radio input "true"
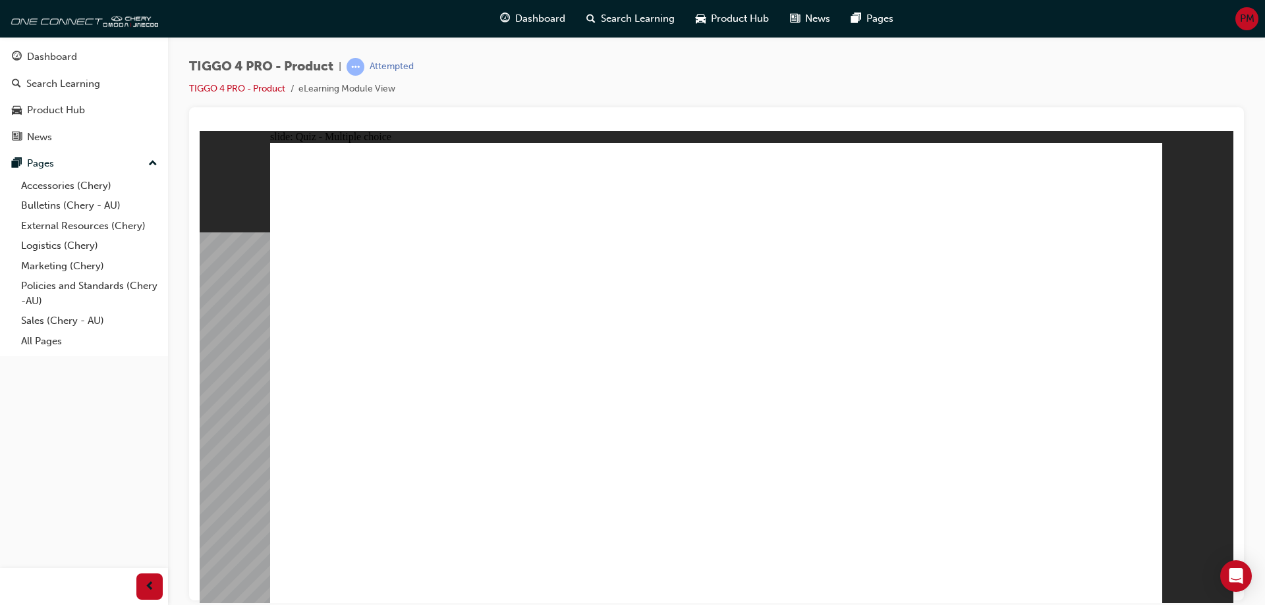
radio input "true"
drag, startPoint x: 903, startPoint y: 294, endPoint x: 350, endPoint y: 476, distance: 581.8
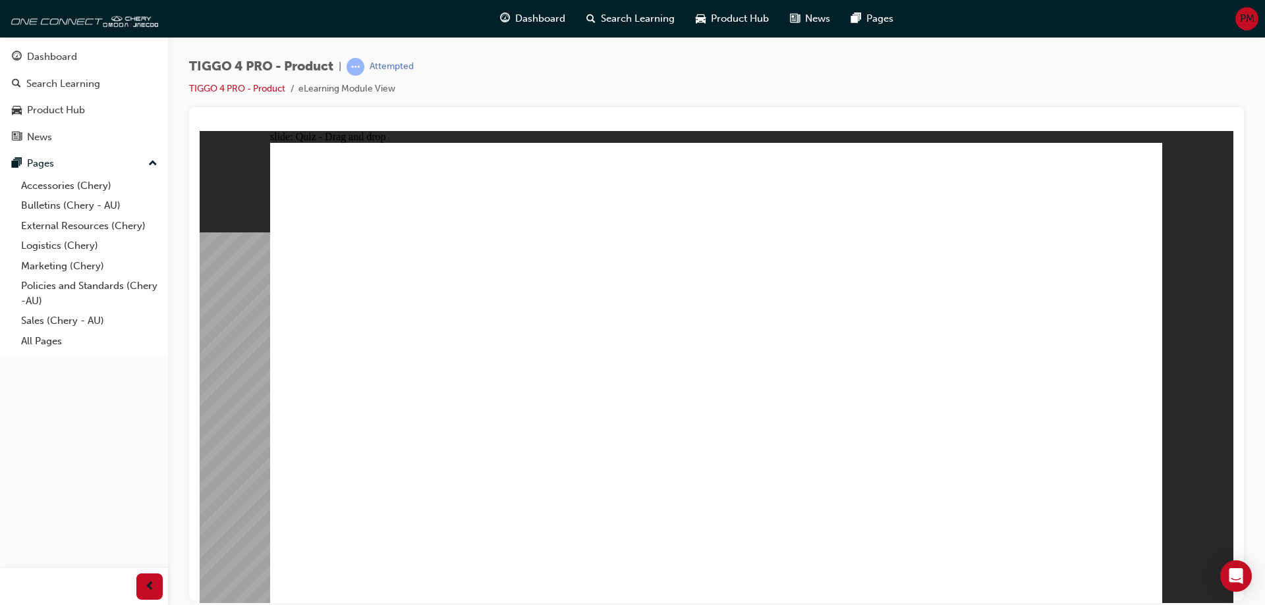
drag, startPoint x: 520, startPoint y: 302, endPoint x: 522, endPoint y: 480, distance: 178.5
drag, startPoint x: 736, startPoint y: 332, endPoint x: 881, endPoint y: 478, distance: 205.4
drag, startPoint x: 1041, startPoint y: 304, endPoint x: 1051, endPoint y: 481, distance: 177.5
drag, startPoint x: 315, startPoint y: 293, endPoint x: 667, endPoint y: 468, distance: 392.7
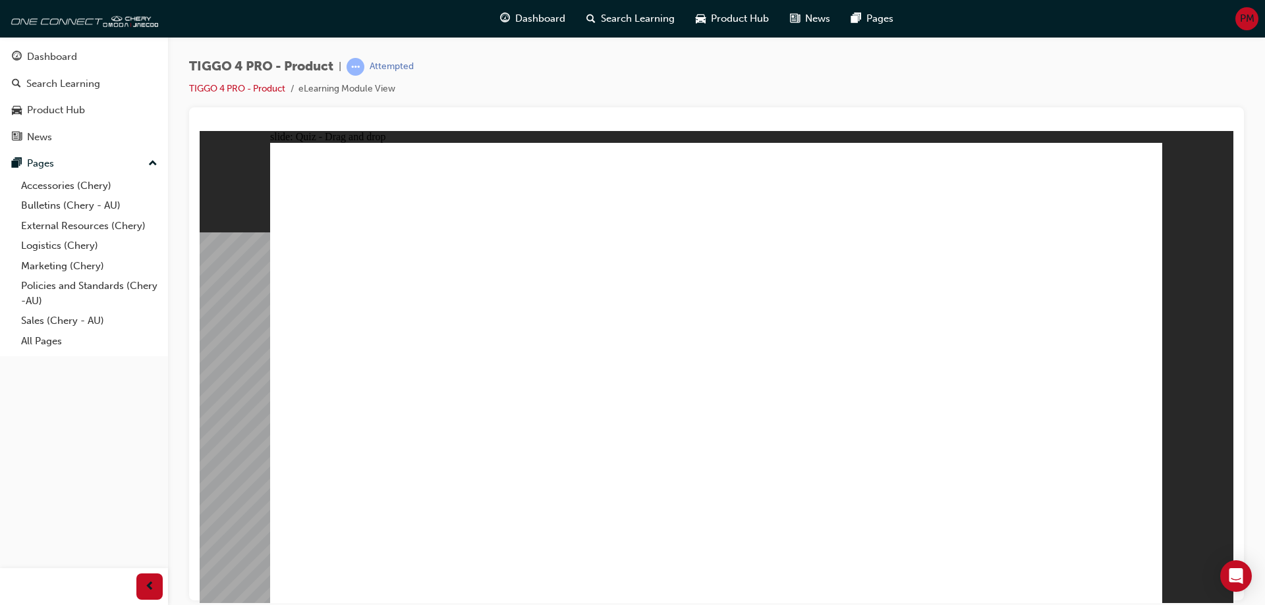
radio input "true"
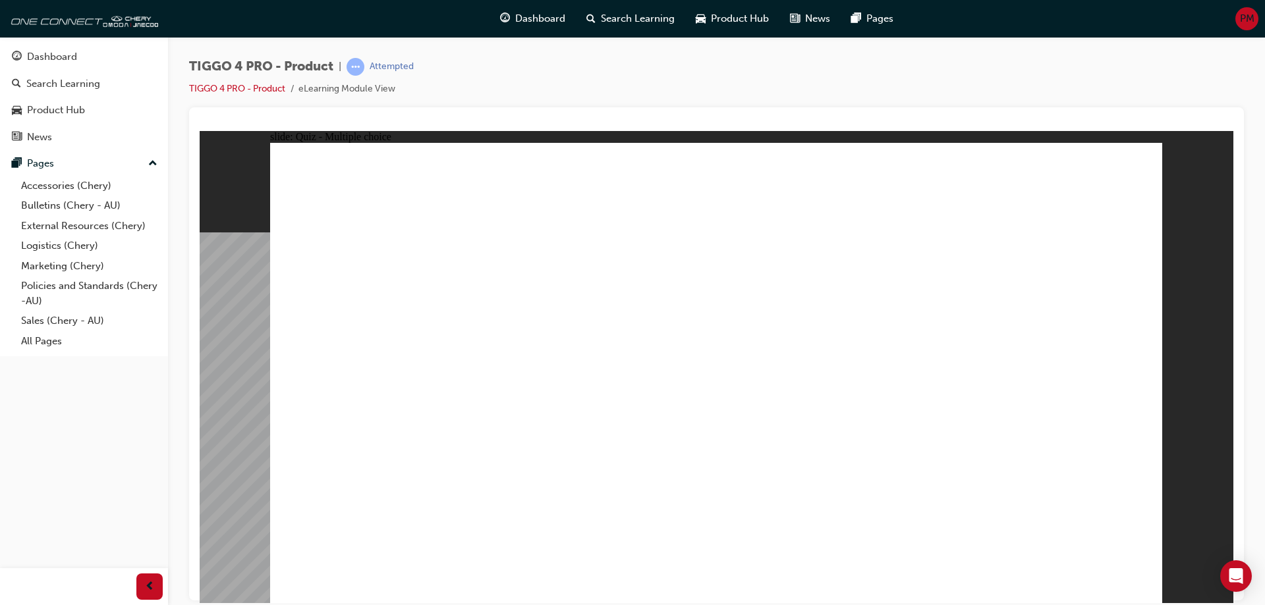
radio input "true"
drag, startPoint x: 385, startPoint y: 337, endPoint x: 1012, endPoint y: 294, distance: 628.7
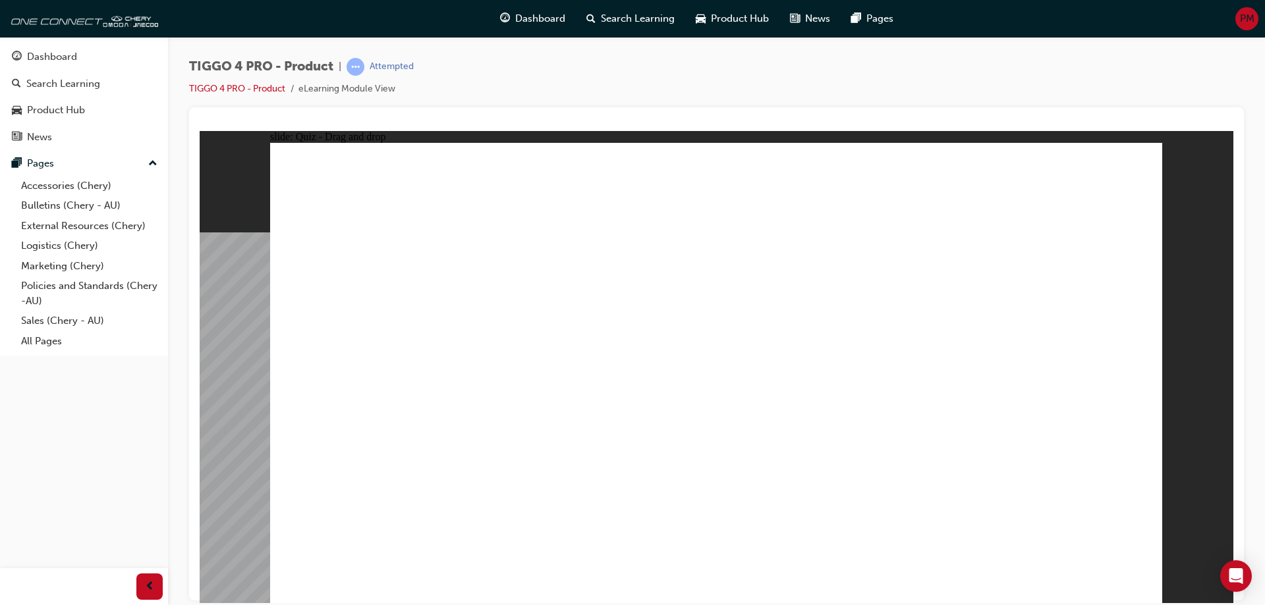
drag, startPoint x: 354, startPoint y: 379, endPoint x: 990, endPoint y: 341, distance: 637.5
drag, startPoint x: 522, startPoint y: 426, endPoint x: 988, endPoint y: 385, distance: 466.8
drag, startPoint x: 557, startPoint y: 393, endPoint x: 661, endPoint y: 389, distance: 103.5
drag, startPoint x: 538, startPoint y: 376, endPoint x: 990, endPoint y: 381, distance: 452.6
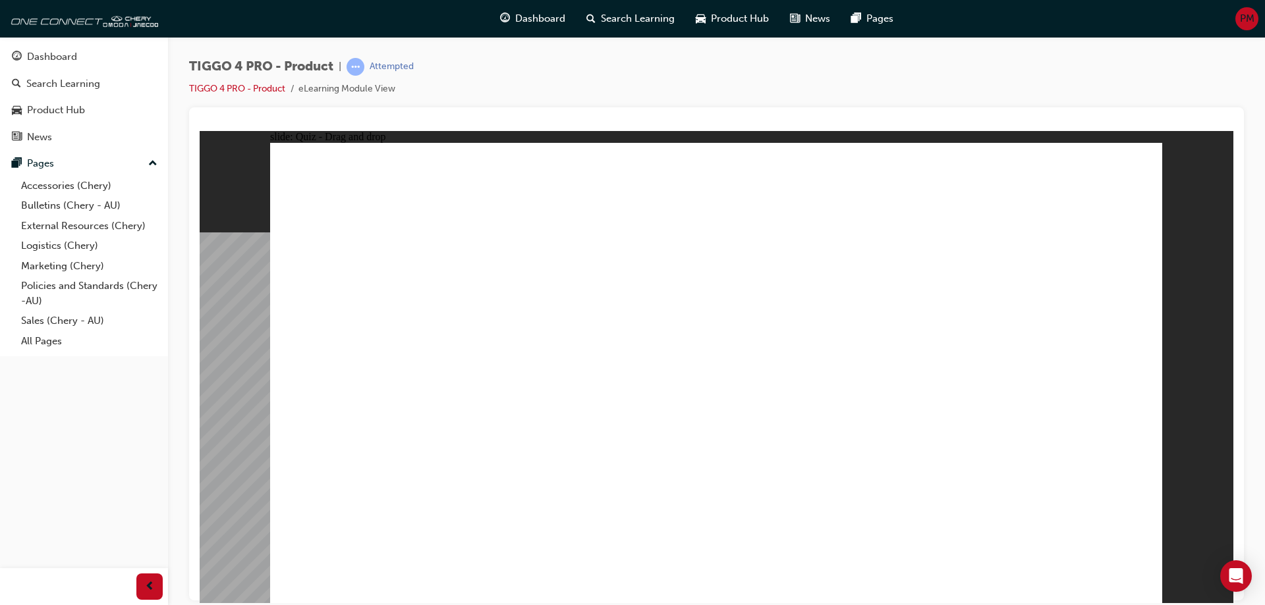
drag, startPoint x: 398, startPoint y: 474, endPoint x: 1020, endPoint y: 417, distance: 625.1
drag, startPoint x: 353, startPoint y: 420, endPoint x: 801, endPoint y: 291, distance: 466.2
drag, startPoint x: 582, startPoint y: 327, endPoint x: 825, endPoint y: 342, distance: 243.5
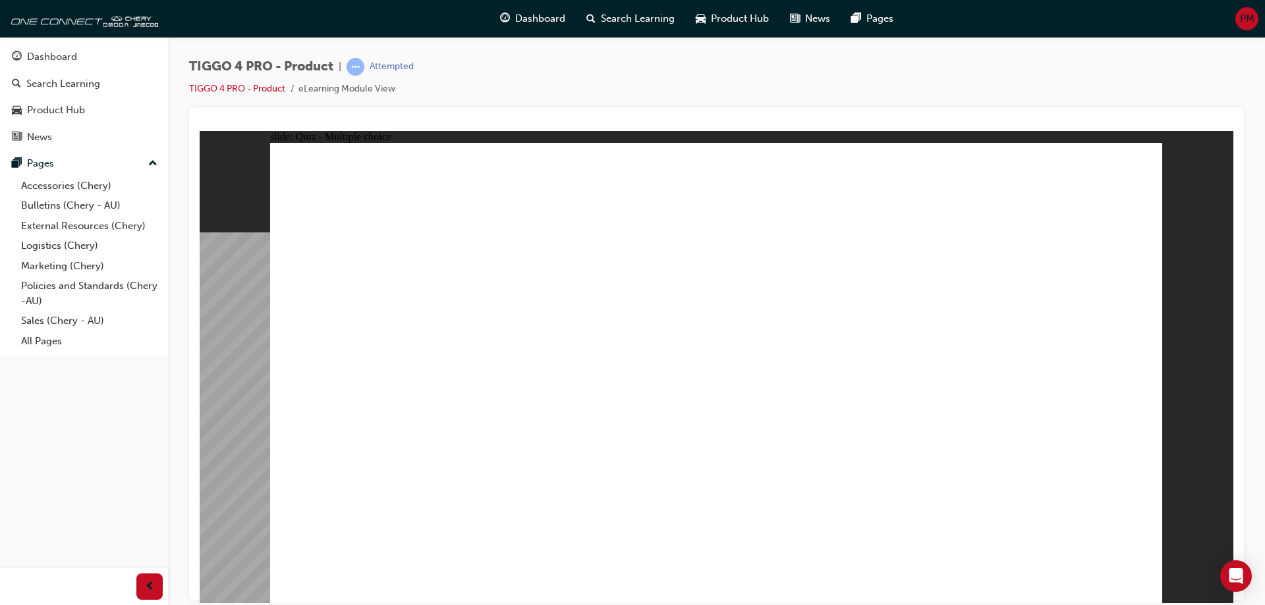
radio input "true"
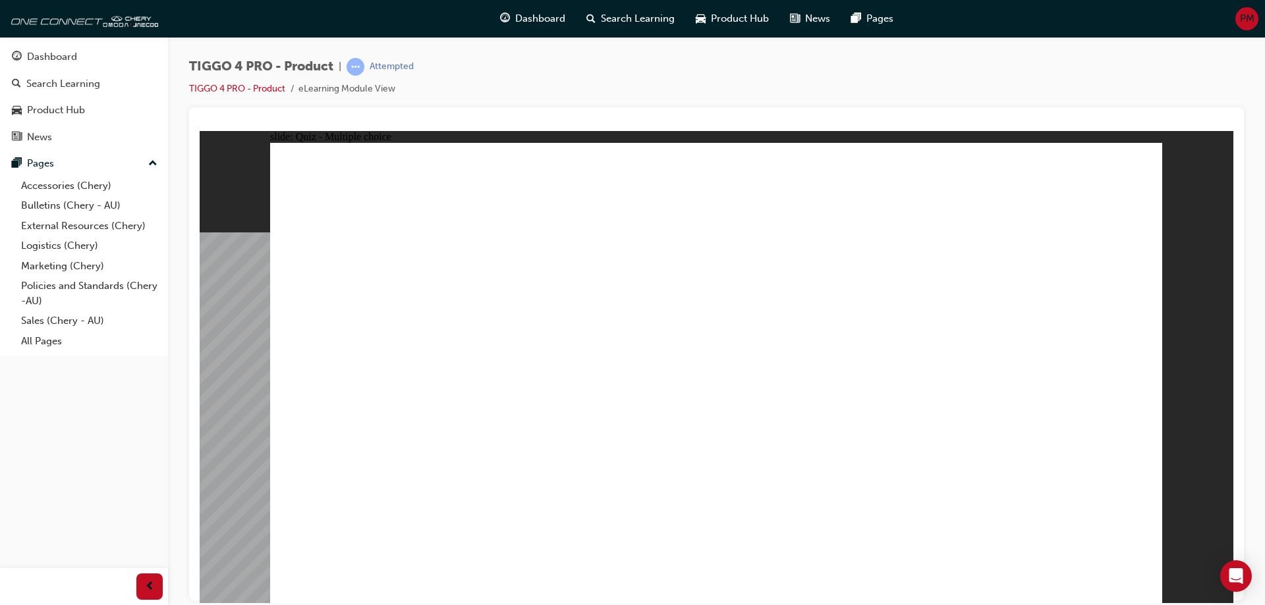
radio input "true"
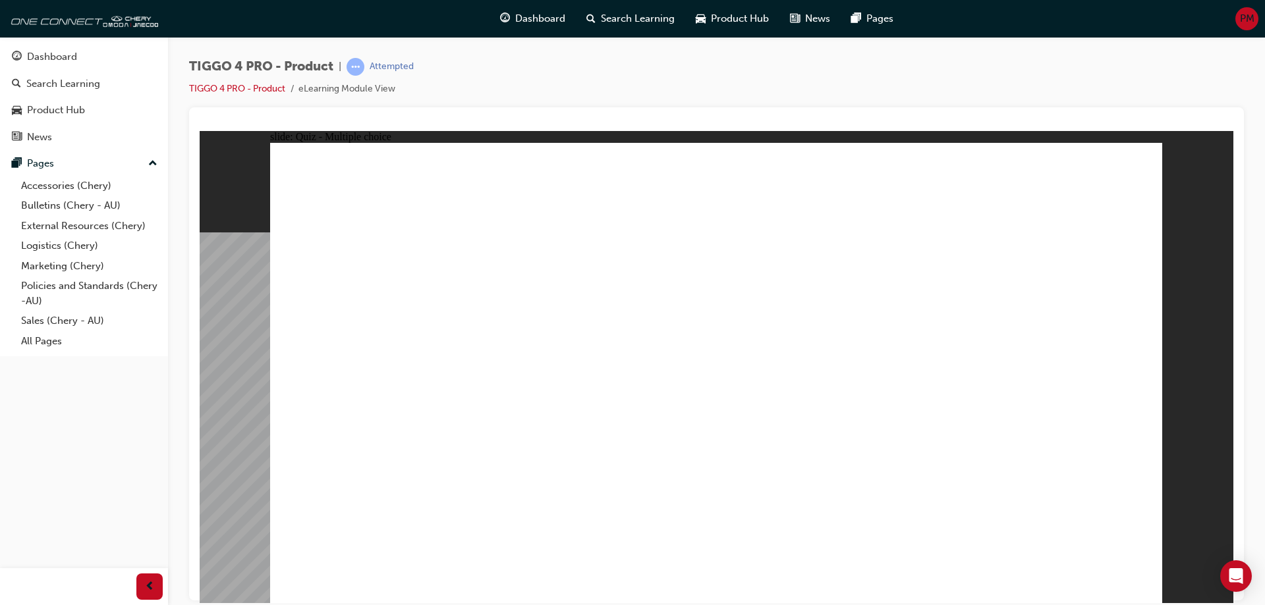
radio input "true"
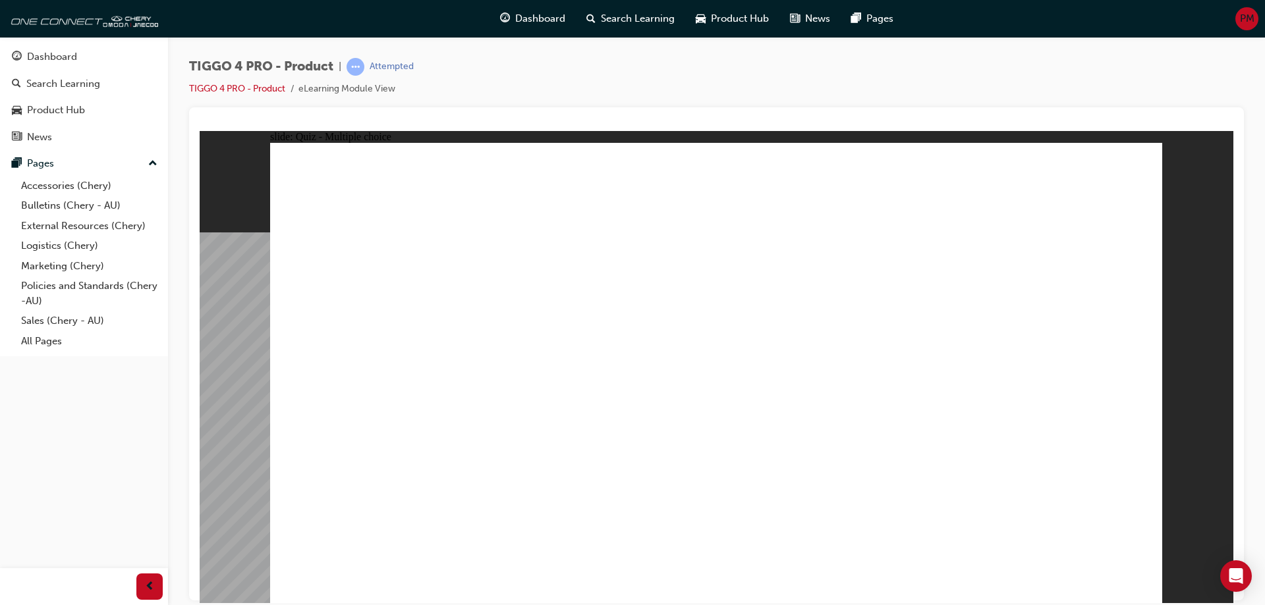
radio input "true"
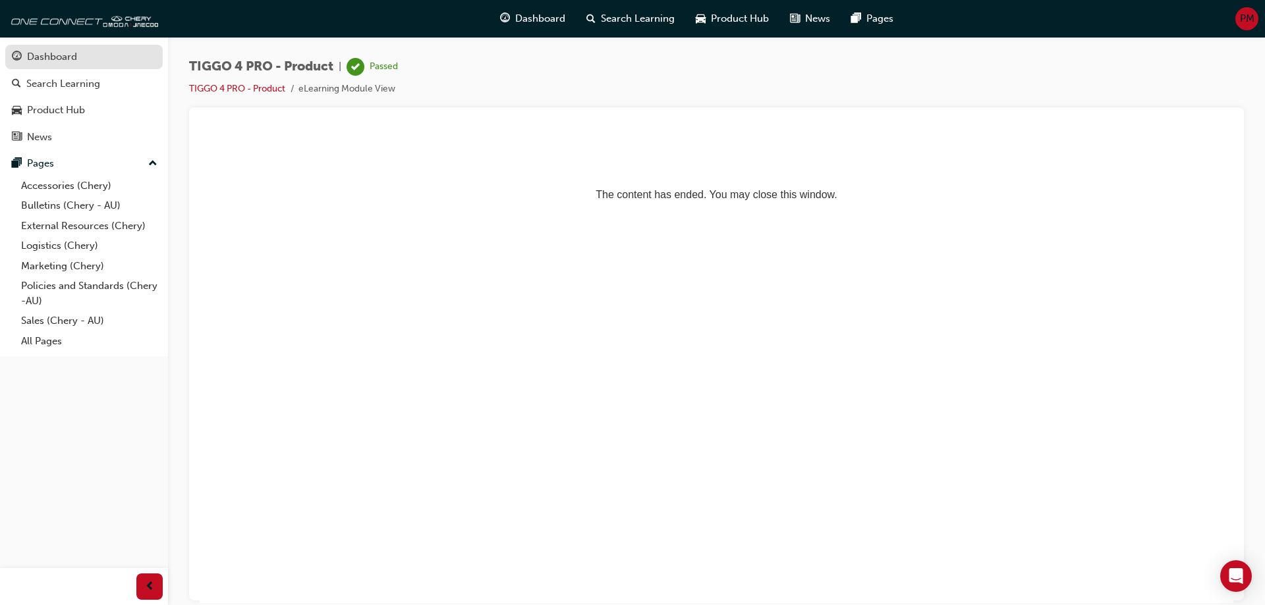
click at [52, 61] on div "Dashboard" at bounding box center [52, 56] width 50 height 15
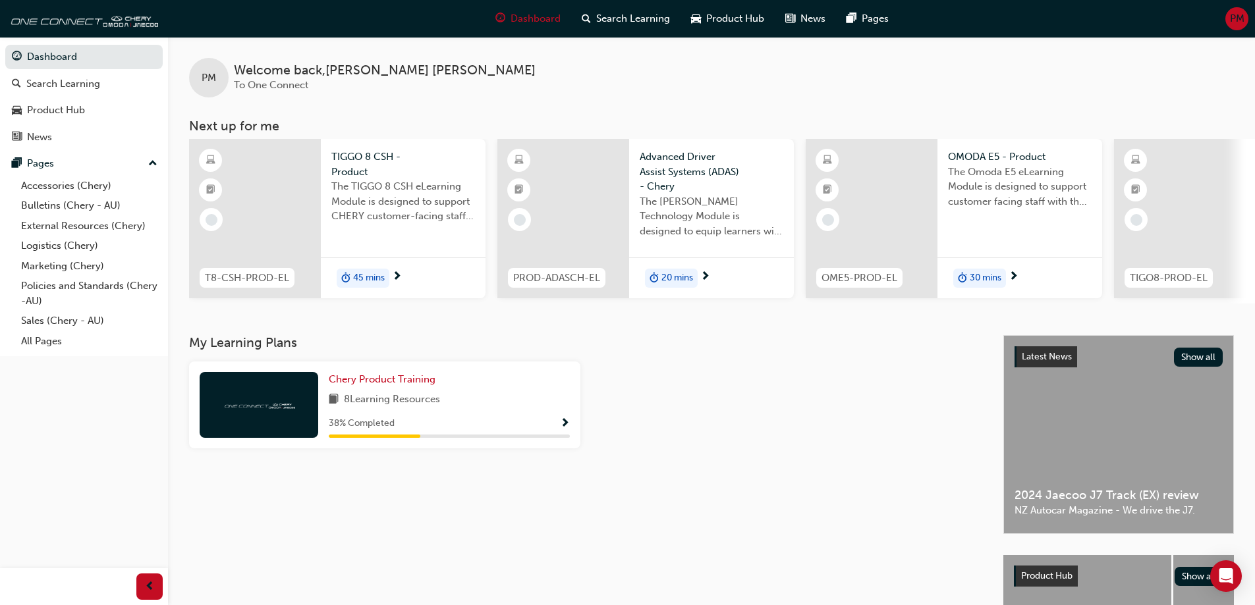
click at [283, 198] on div at bounding box center [255, 218] width 132 height 159
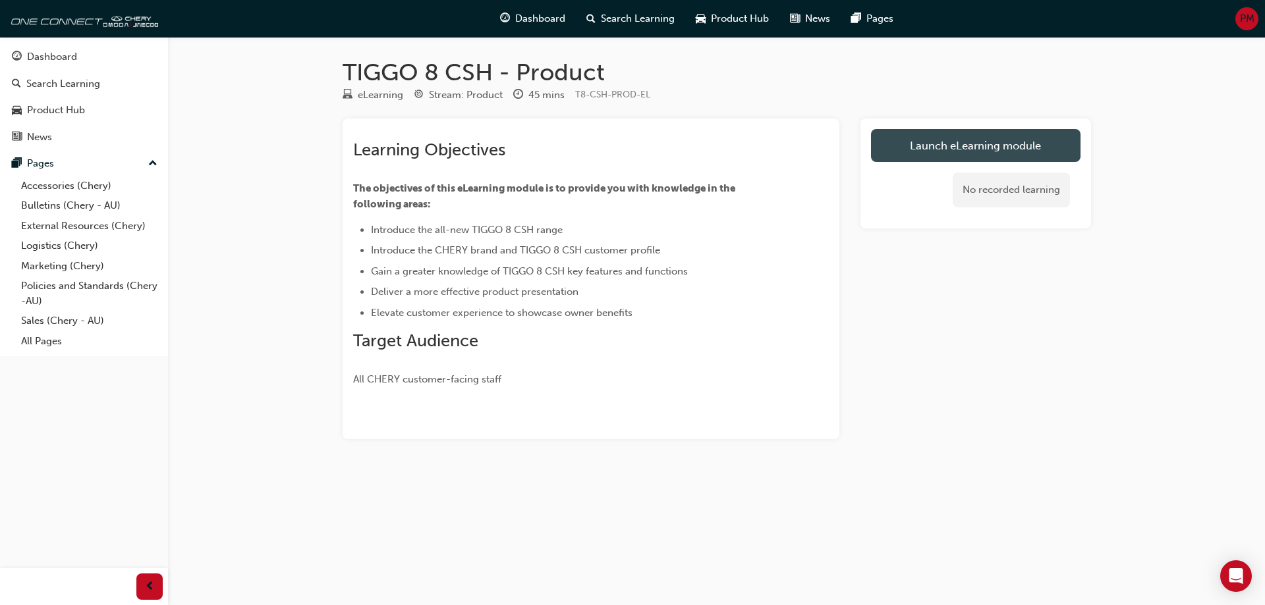
click at [949, 150] on link "Launch eLearning module" at bounding box center [975, 145] width 209 height 33
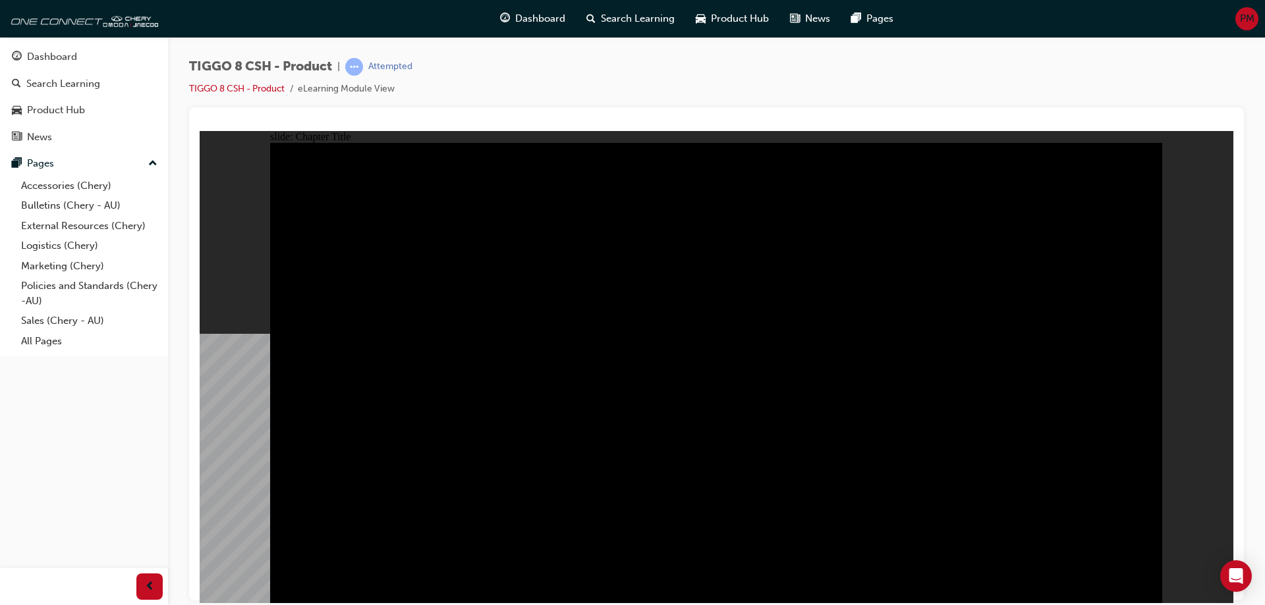
drag, startPoint x: 1132, startPoint y: 572, endPoint x: 1141, endPoint y: 579, distance: 11.2
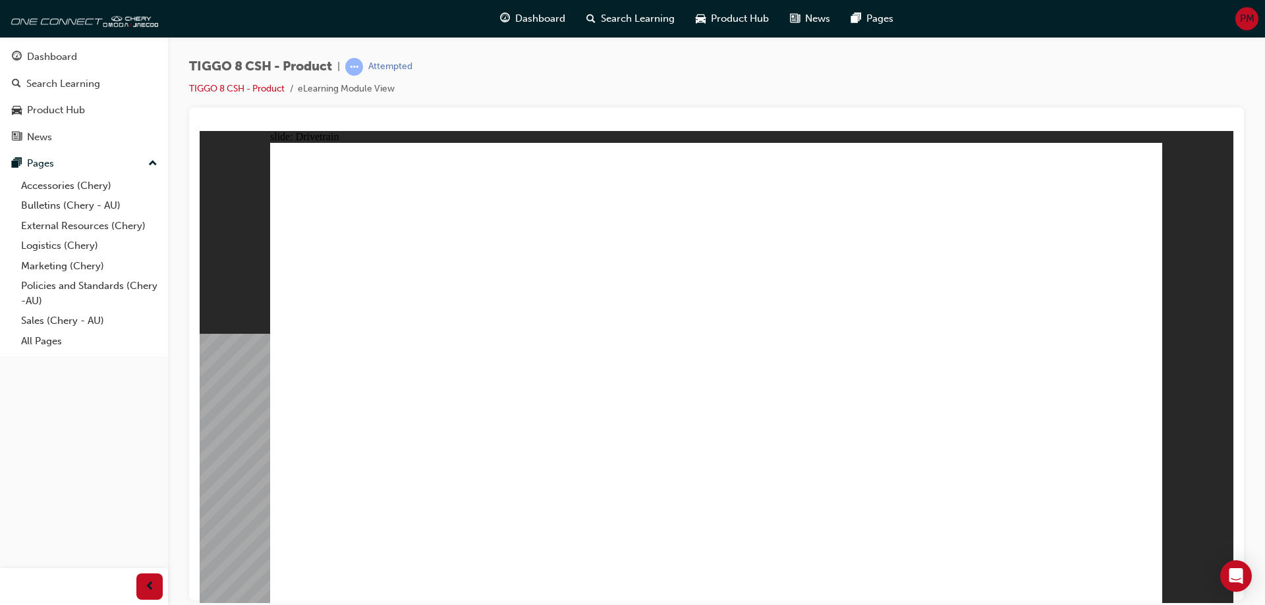
type input "24"
drag, startPoint x: 364, startPoint y: 356, endPoint x: 549, endPoint y: 356, distance: 184.5
click at [1166, 304] on div "slide: Drivetrain Rectangle 2 Rectangle 3 Rectangle 4 CATL Battery • The Tiggo …" at bounding box center [717, 366] width 1034 height 472
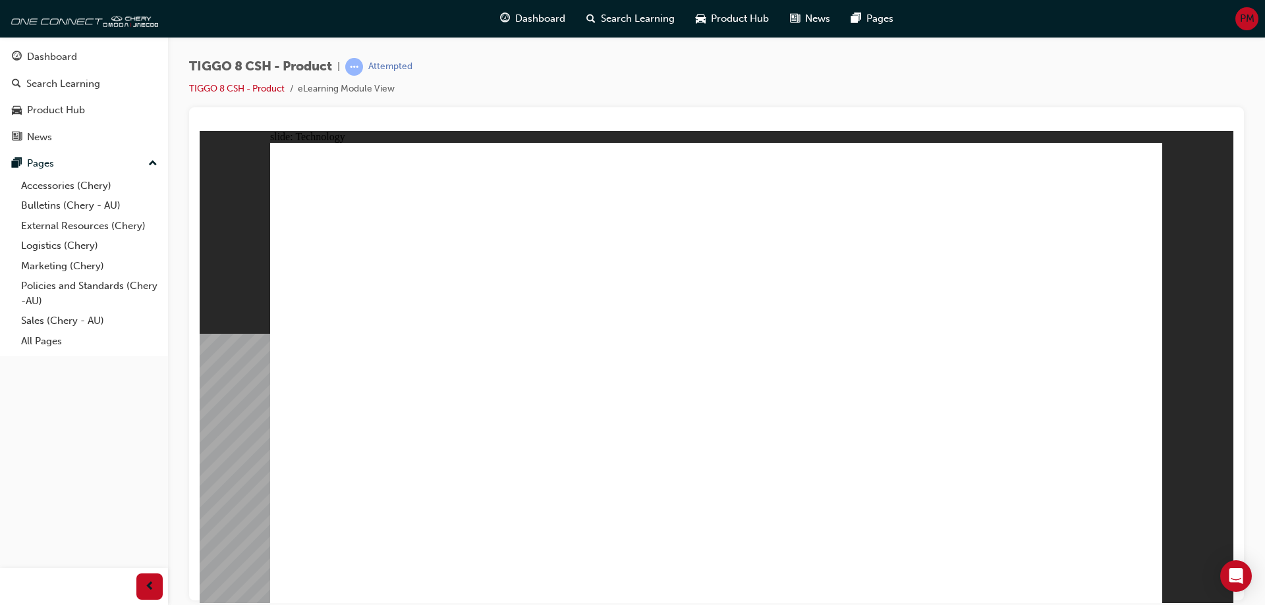
drag, startPoint x: 1096, startPoint y: 586, endPoint x: 1089, endPoint y: 577, distance: 11.7
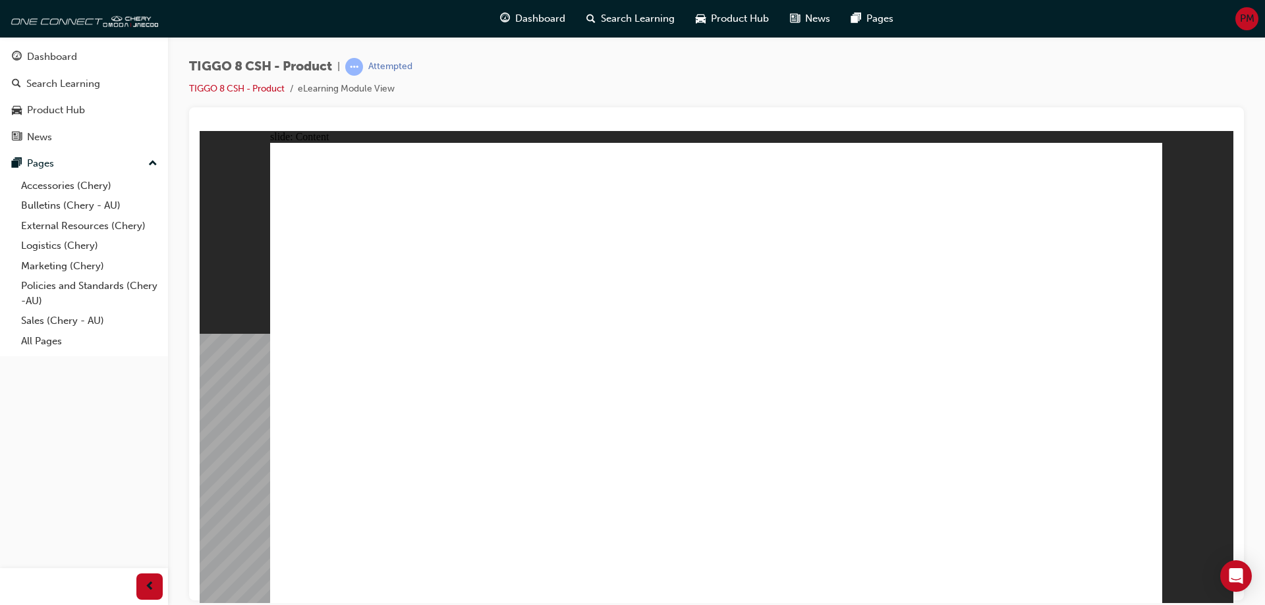
drag, startPoint x: 870, startPoint y: 433, endPoint x: 856, endPoint y: 436, distance: 14.1
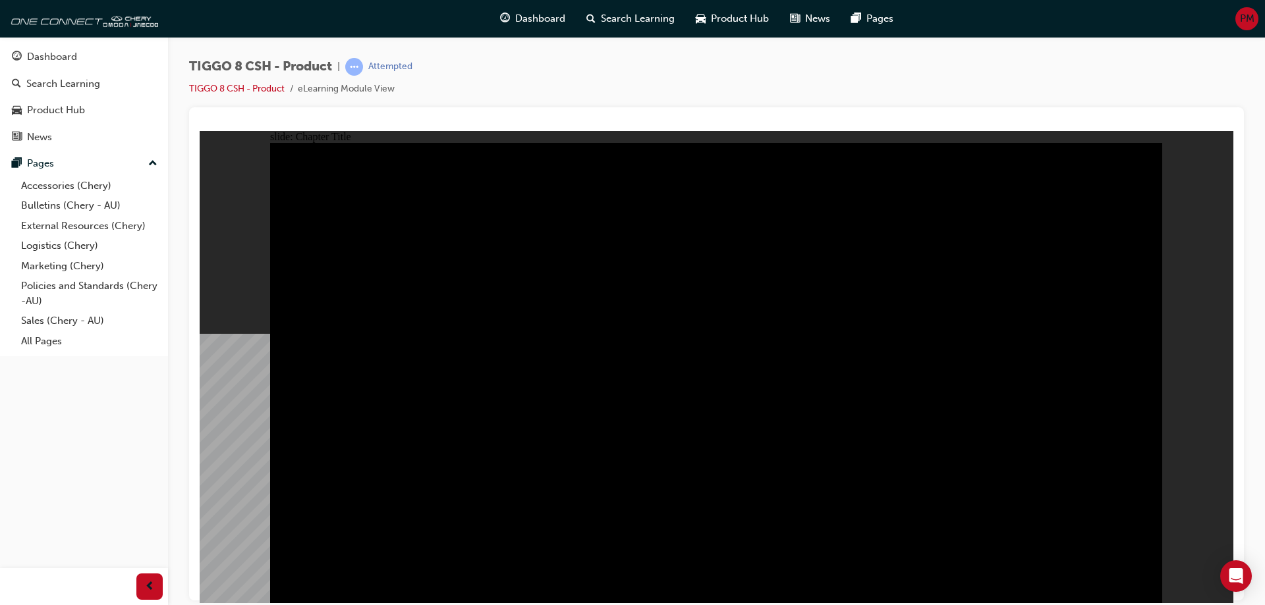
radio input "true"
